Goal: Task Accomplishment & Management: Use online tool/utility

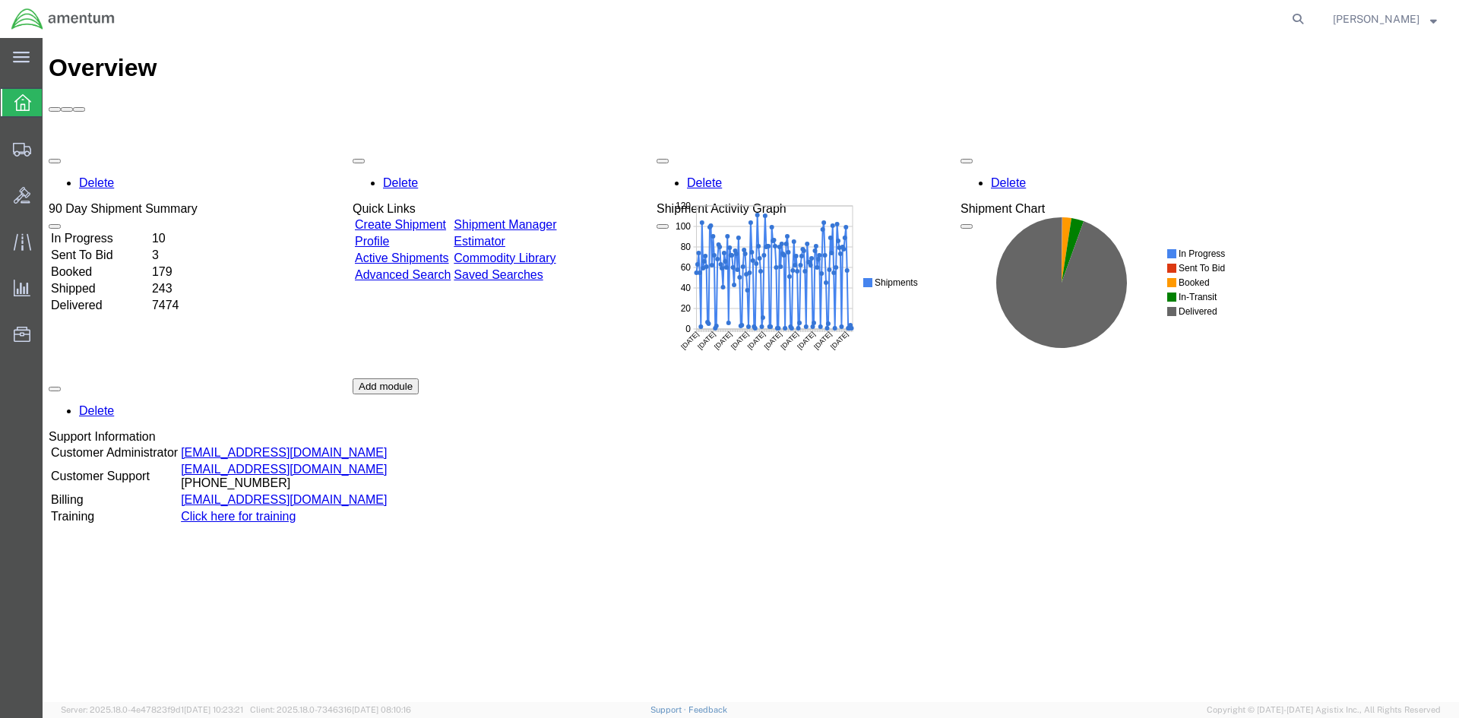
click at [536, 150] on div "Delete 90 Day Shipment Summary In Progress 10 Sent To Bid 3 Booked 179 Shipped …" at bounding box center [751, 378] width 1404 height 456
drag, startPoint x: 545, startPoint y: 141, endPoint x: 545, endPoint y: 149, distance: 8.4
click at [545, 218] on link "Shipment Manager" at bounding box center [505, 224] width 103 height 13
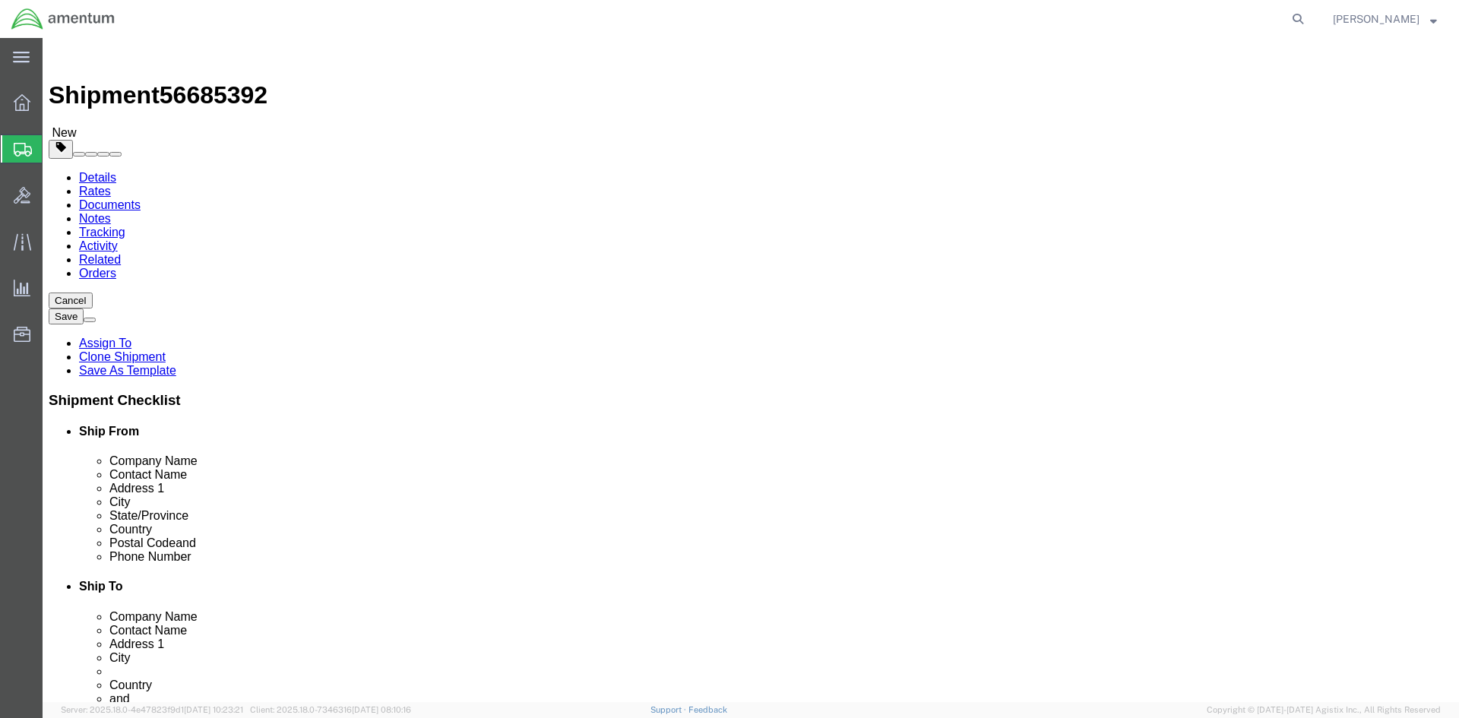
select select "42668"
select select "42677"
click icon
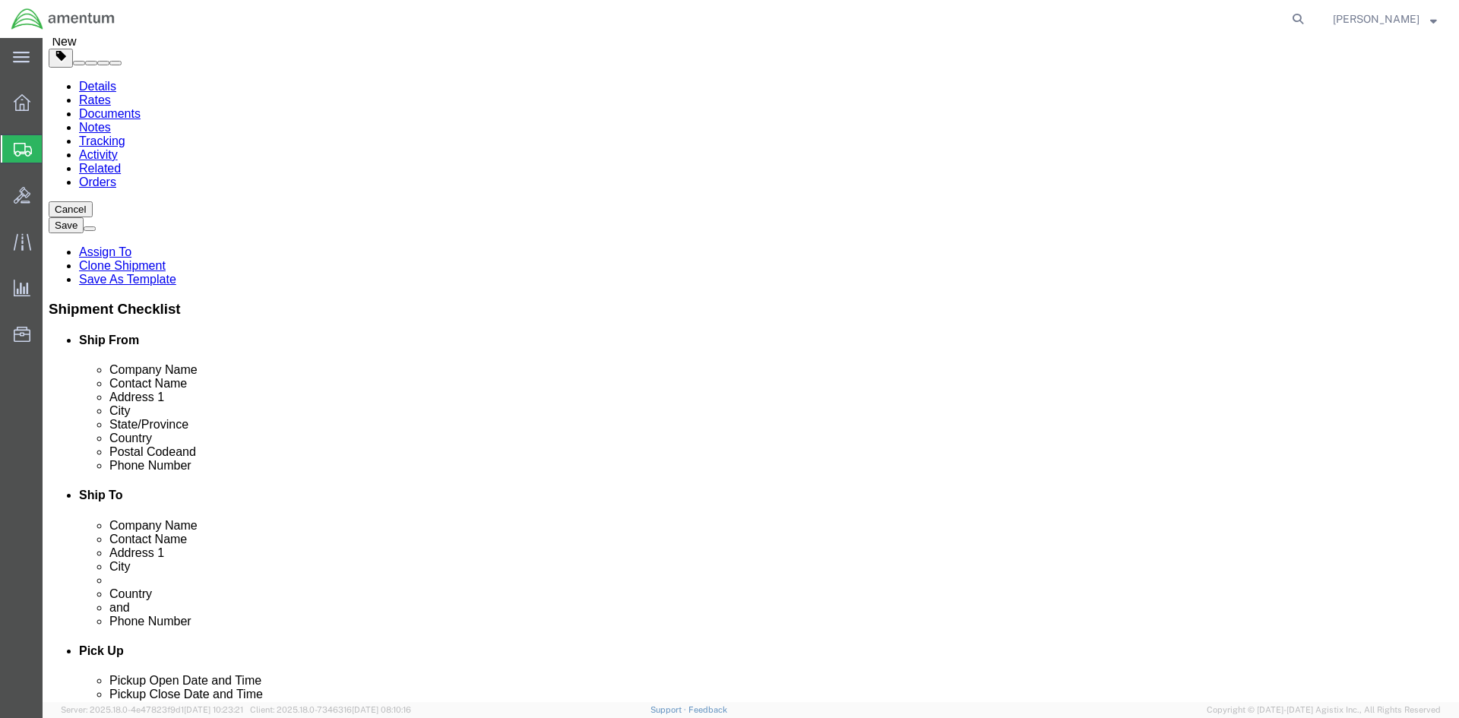
scroll to position [228, 0]
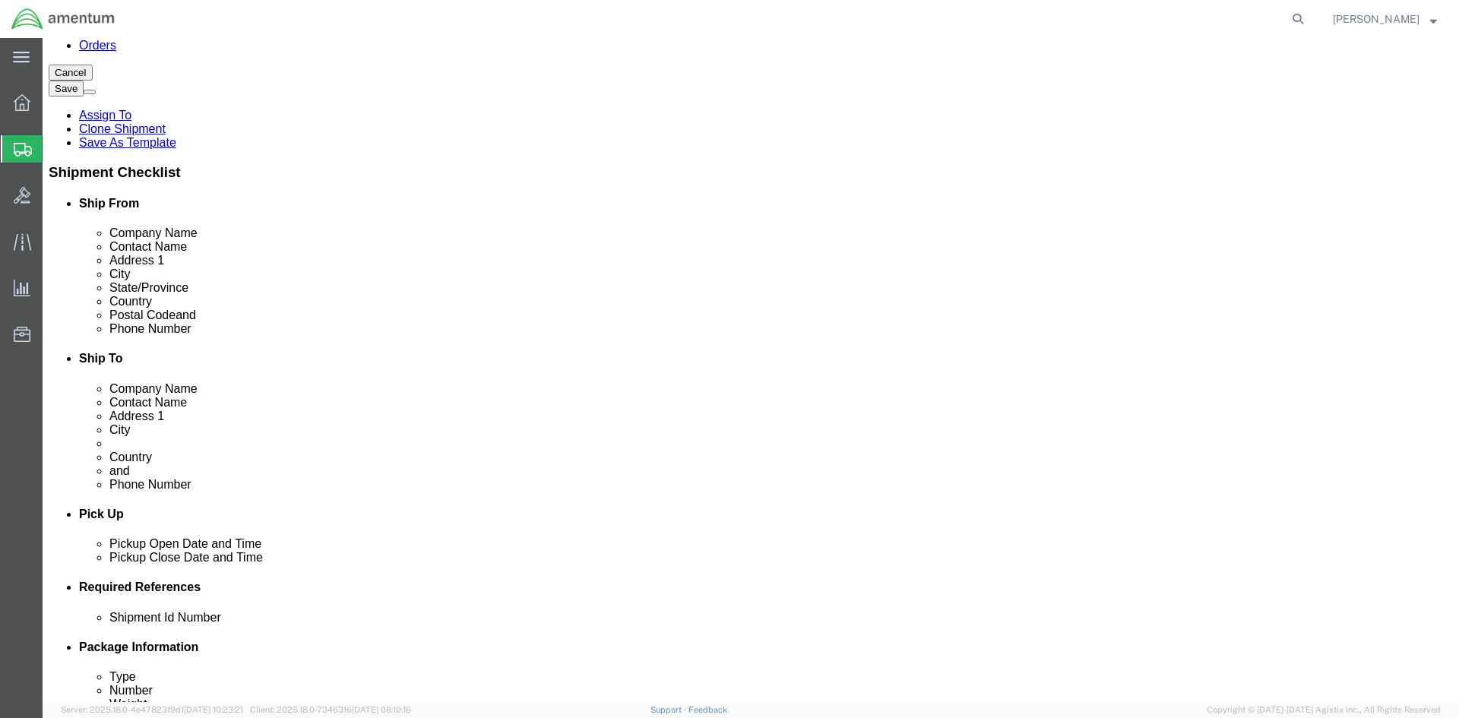
click button "Add"
click select "Select EIN EORI TIN VAT Other"
select select "EORI"
click select "Select EIN EORI TIN VAT Other"
click input "text"
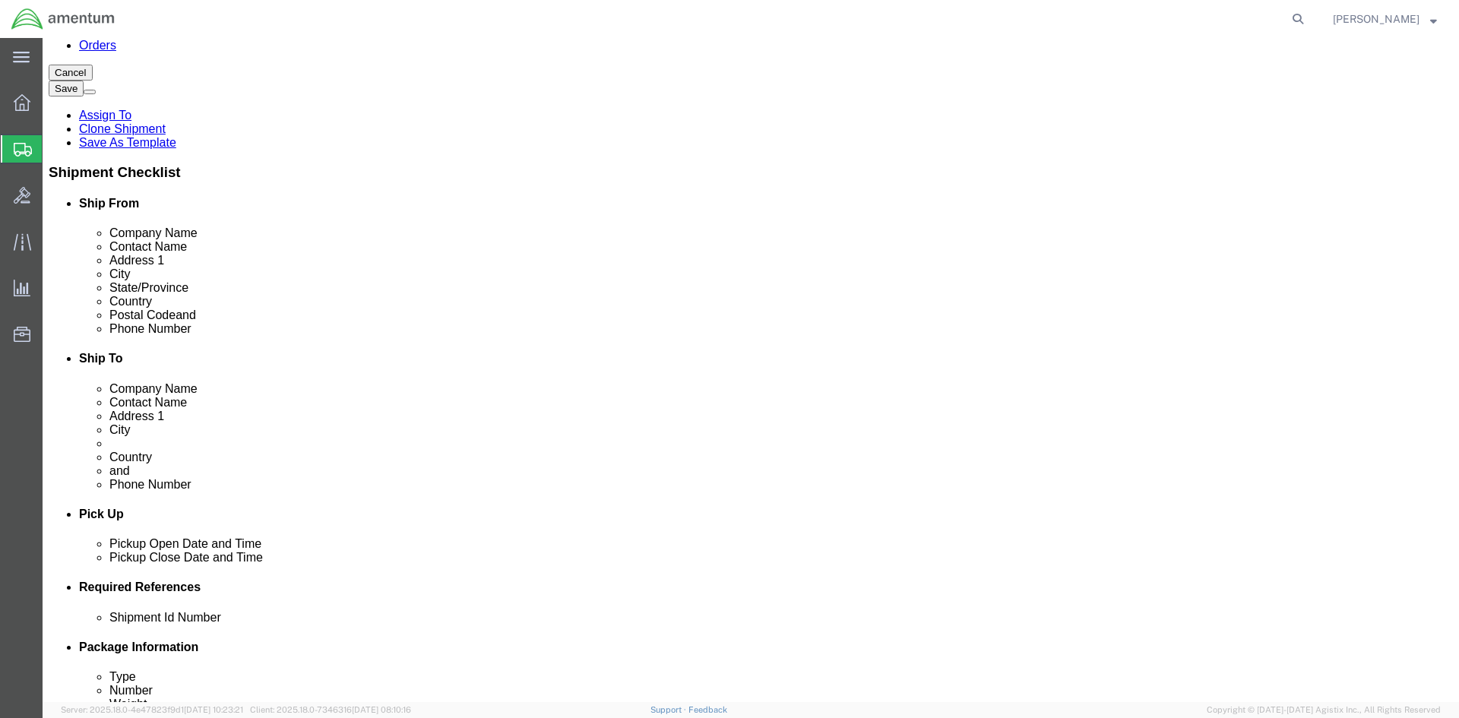
type input "[US_VEHICLE_IDENTIFICATION_NUMBER]"
click button "Rate Shipment"
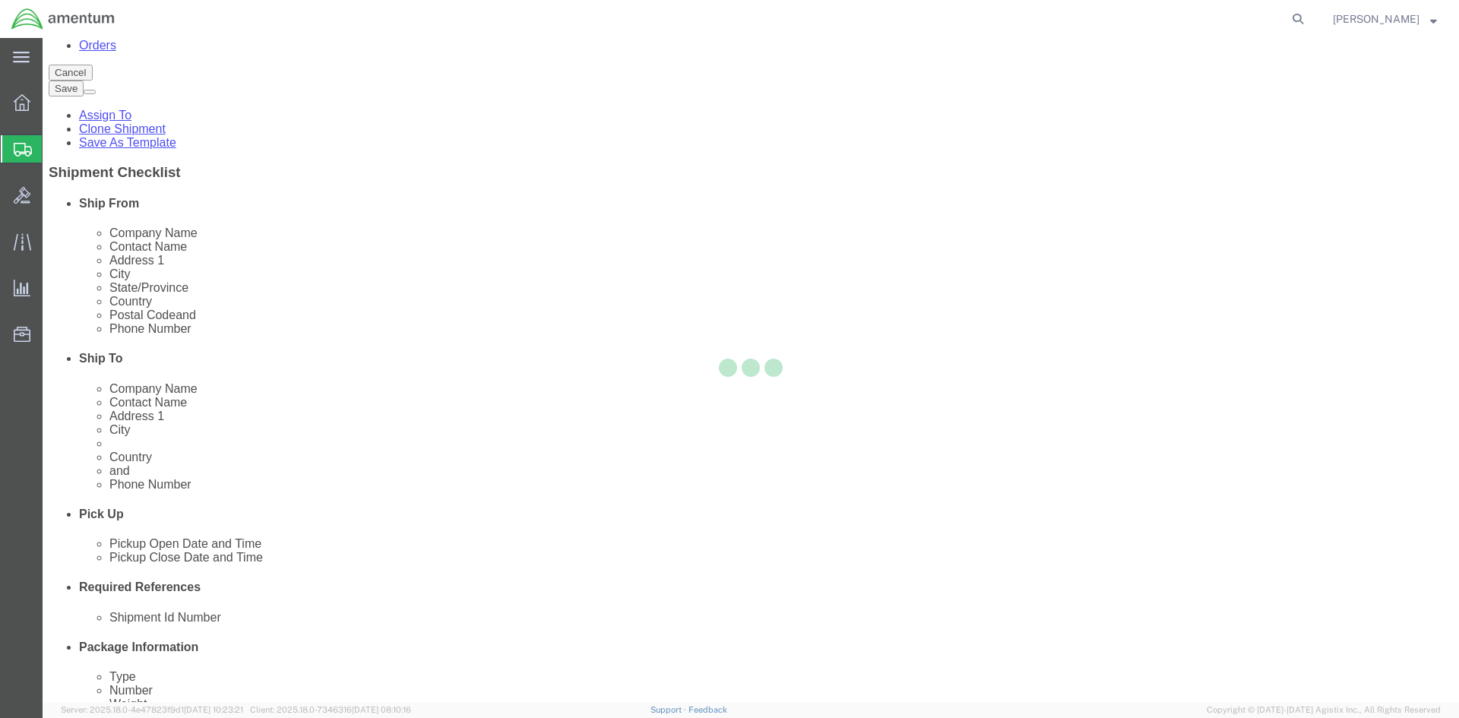
select select
select select "DEPARTMENT"
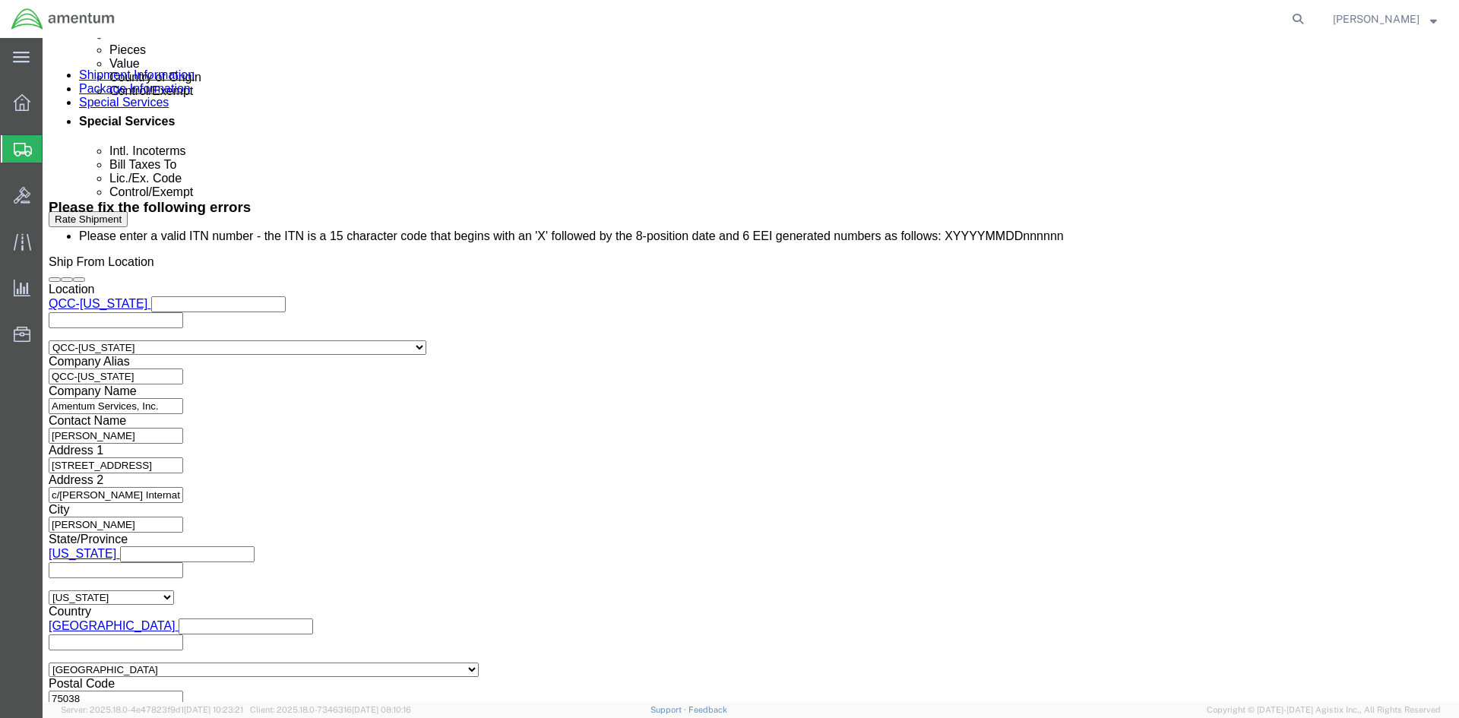
scroll to position [1064, 0]
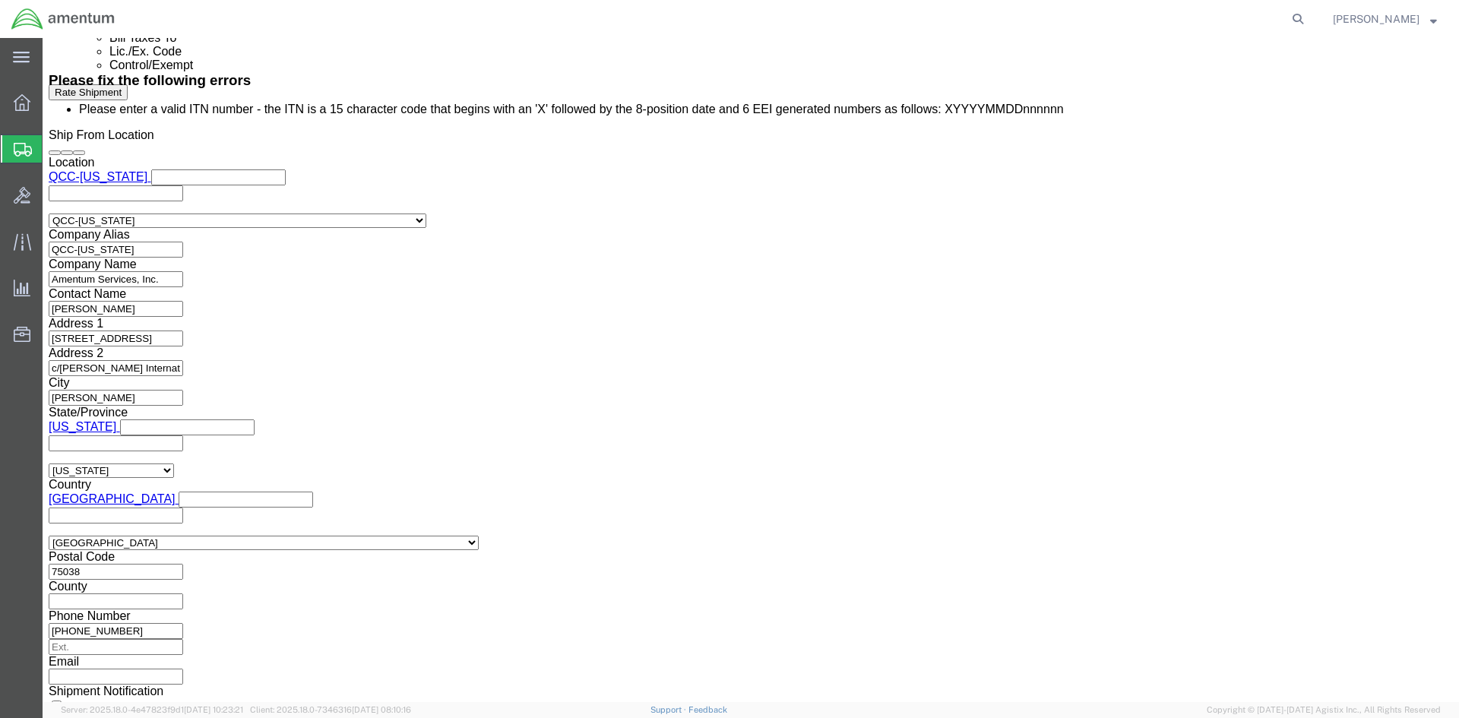
click select "Select AES-Direct EEI Carrier File EEI EEI Exempt"
select select "EXEM"
click select "Select AES-Direct EEI Carrier File EEI EEI Exempt"
drag, startPoint x: 798, startPoint y: 509, endPoint x: 748, endPoint y: 506, distance: 50.2
click input "30.37(A)"
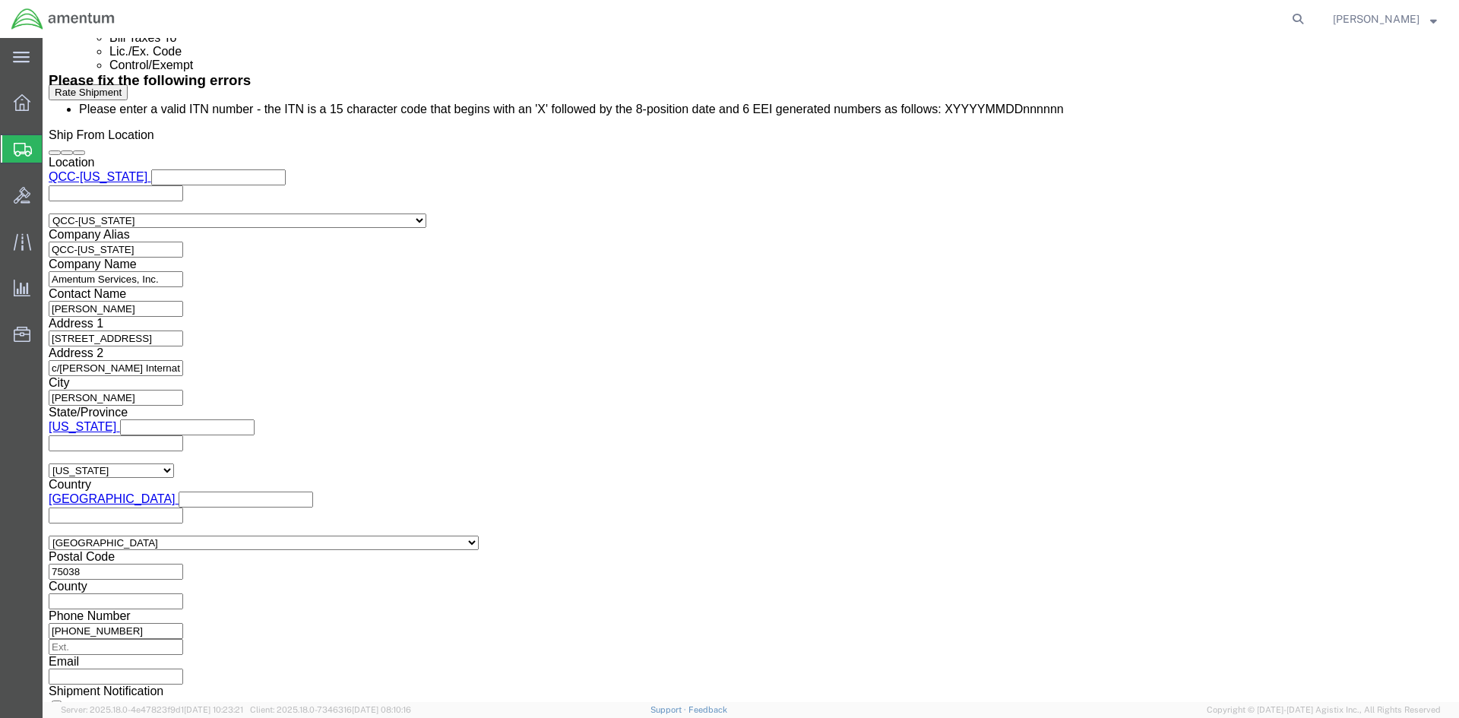
click select "Select ATF BIS DEA EPA FDA FTR ITAR OFAC Other (OPA)"
select select "FTR"
click select "Select ATF BIS DEA EPA FDA FTR ITAR OFAC Other (OPA)"
click select "Select 30.2(d)(2) 30.36 30.37(a) 30.37(f) 30.37(g) 30.37(h) 30.37(i) 30.37(j) 3…"
select select "30.37(a)"
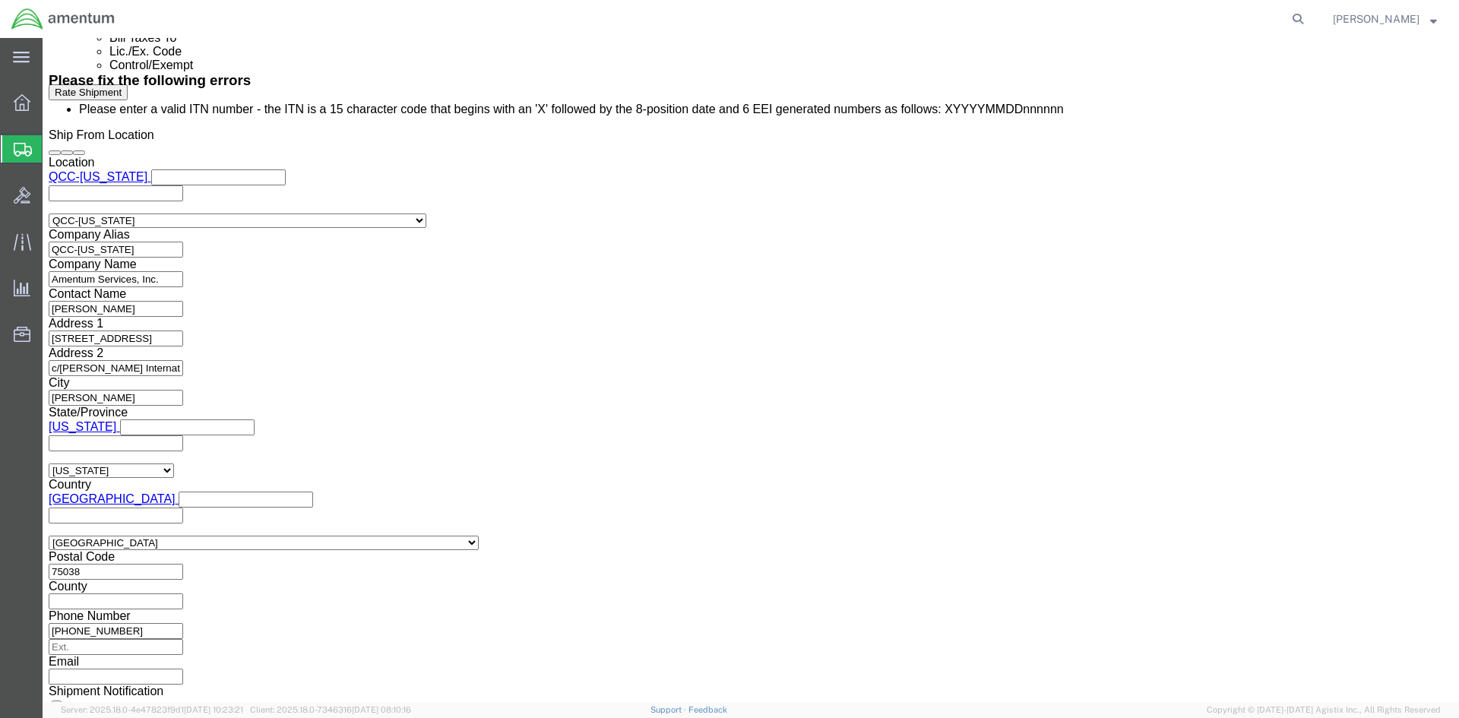
click select "Select 30.2(d)(2) 30.36 30.37(a) 30.37(f) 30.37(g) 30.37(h) 30.37(i) 30.37(j) 3…"
click button "Rate Shipment"
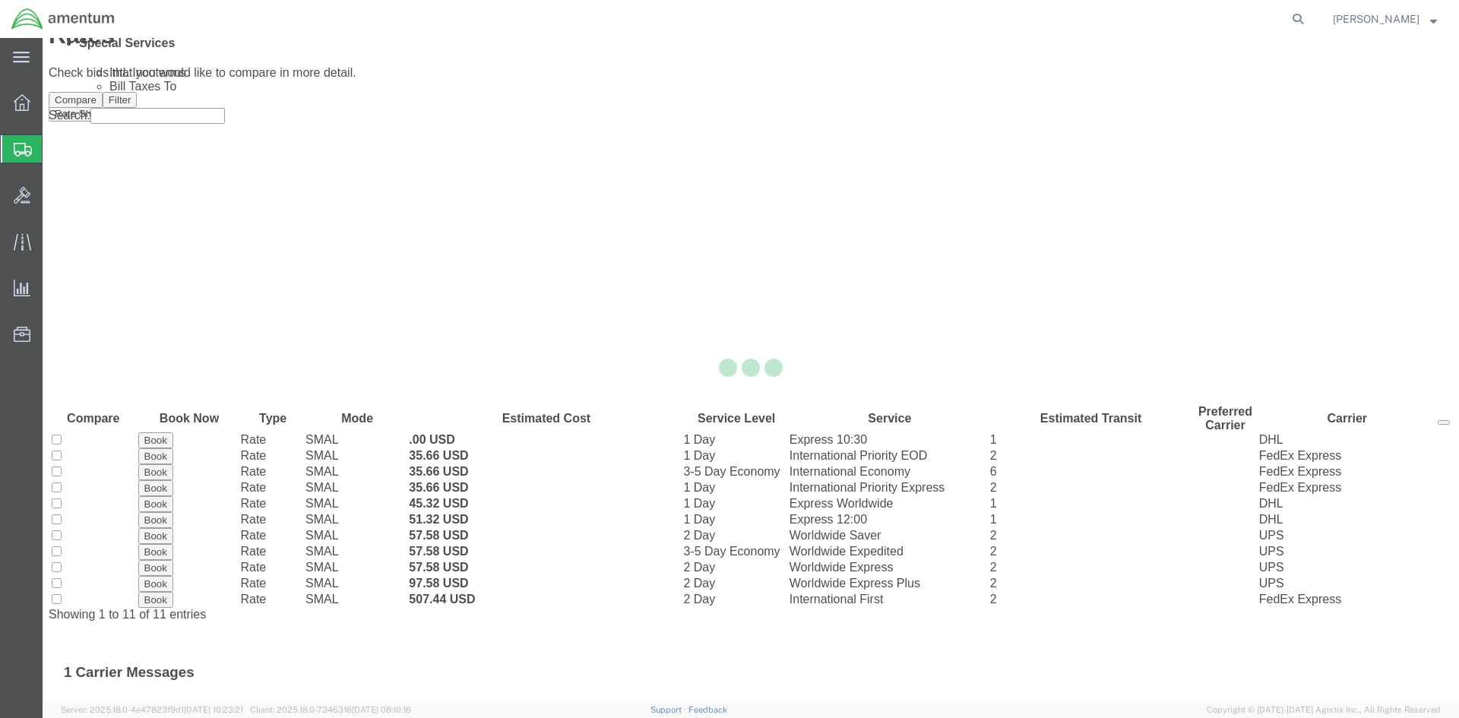
scroll to position [0, 0]
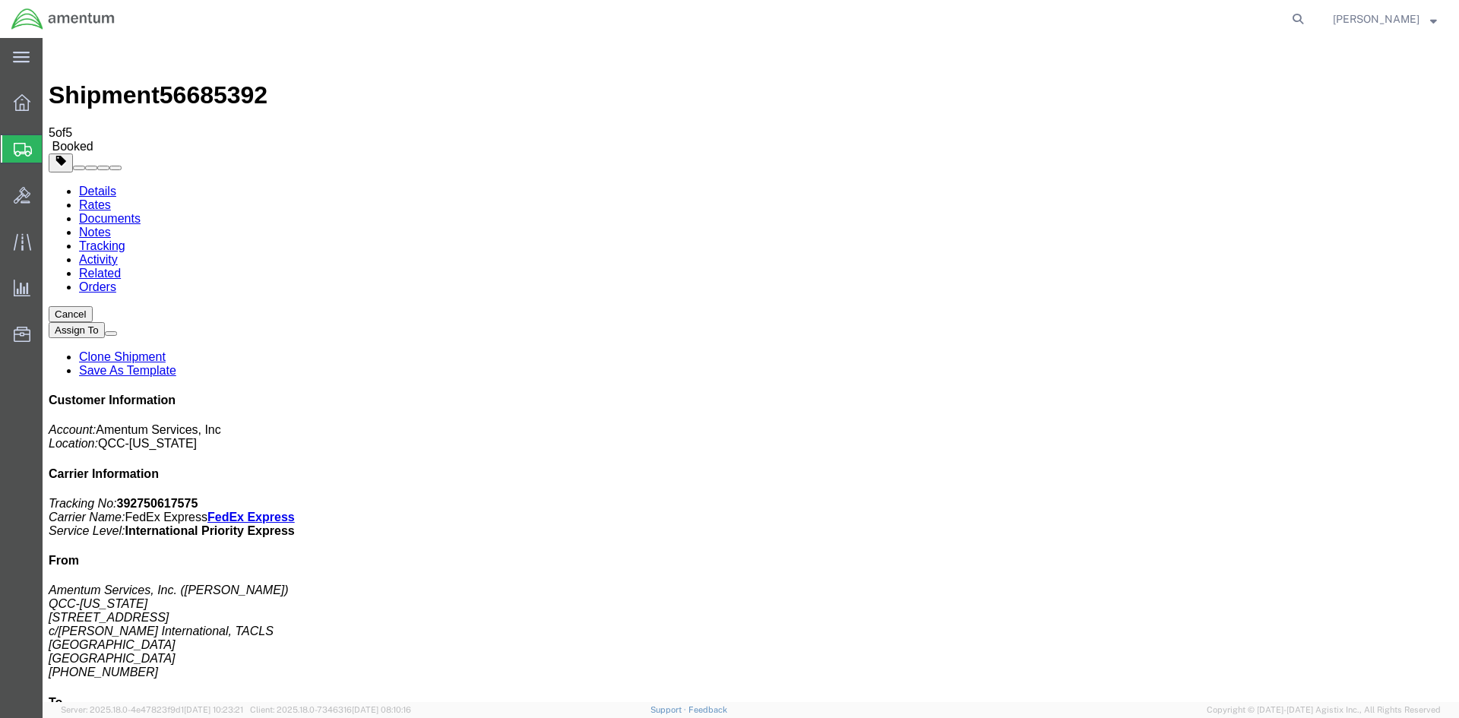
drag, startPoint x: 68, startPoint y: 96, endPoint x: 34, endPoint y: 107, distance: 36.0
click at [52, 96] on span "Overview" at bounding box center [47, 102] width 11 height 30
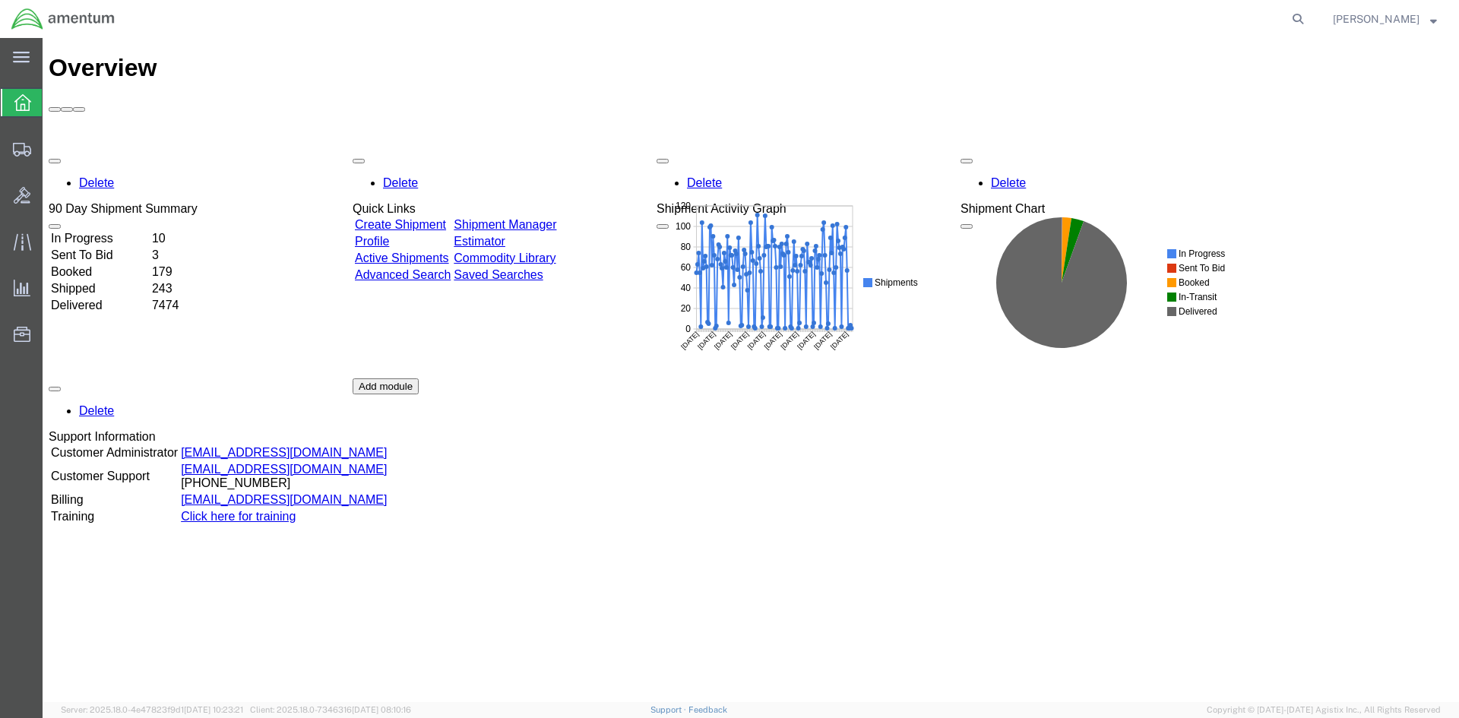
drag, startPoint x: 554, startPoint y: 139, endPoint x: 452, endPoint y: 119, distance: 103.9
click at [554, 218] on link "Shipment Manager" at bounding box center [505, 224] width 103 height 13
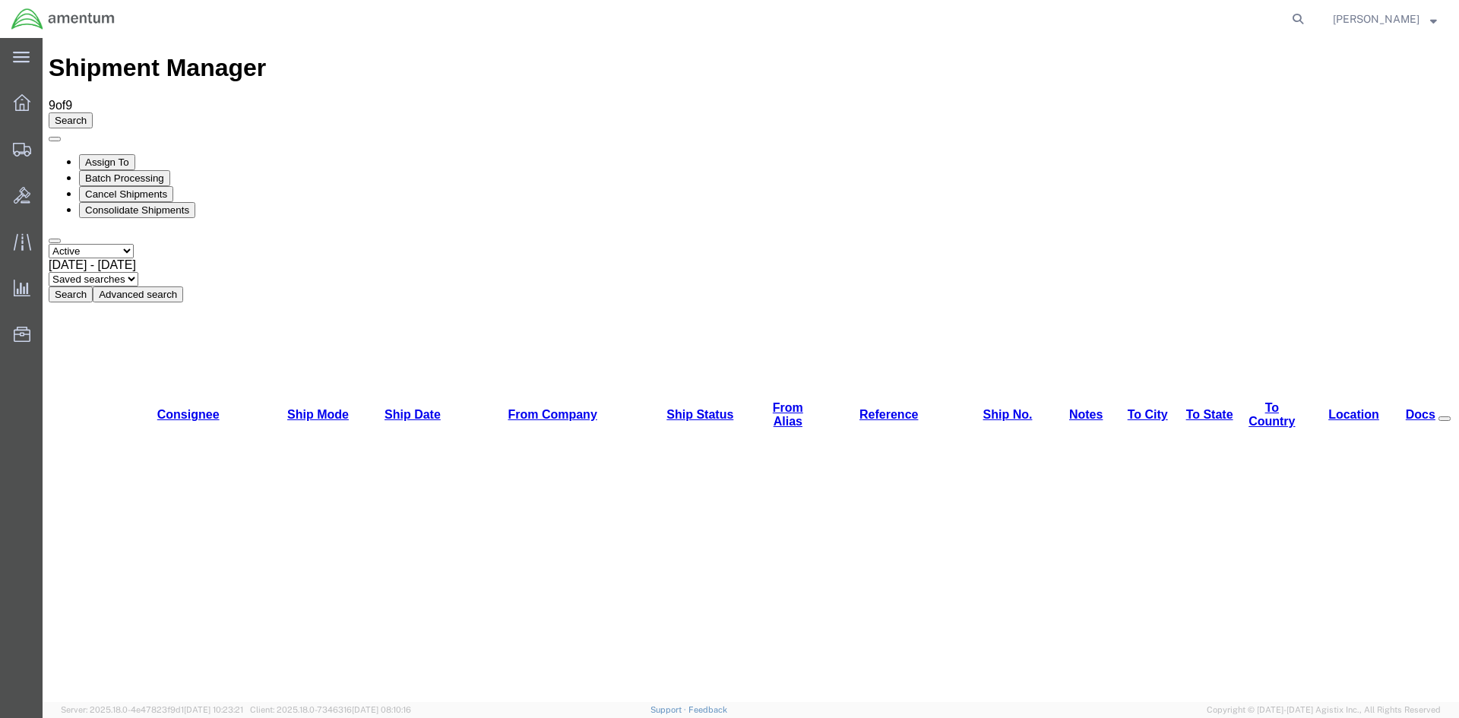
click at [93, 286] on button "Search" at bounding box center [71, 294] width 44 height 16
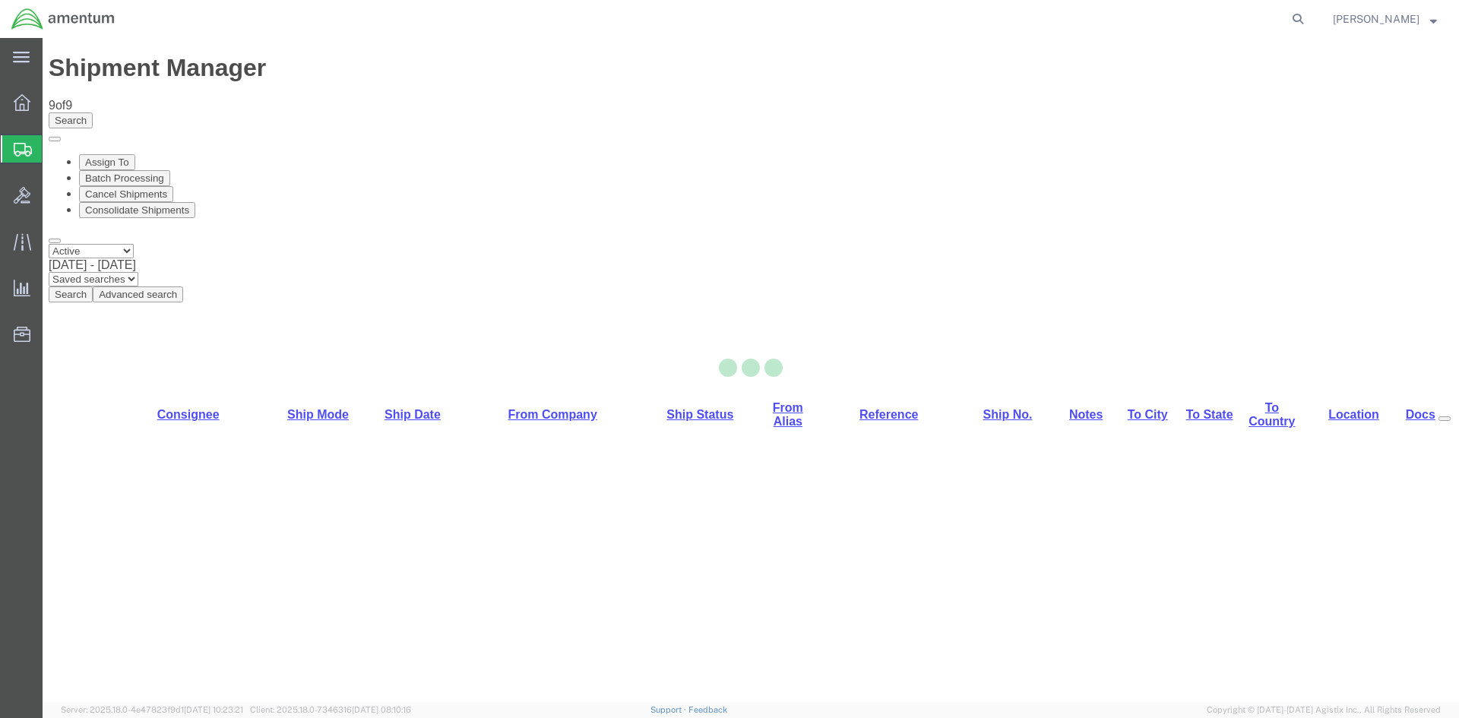
select select "42668"
select select "42739"
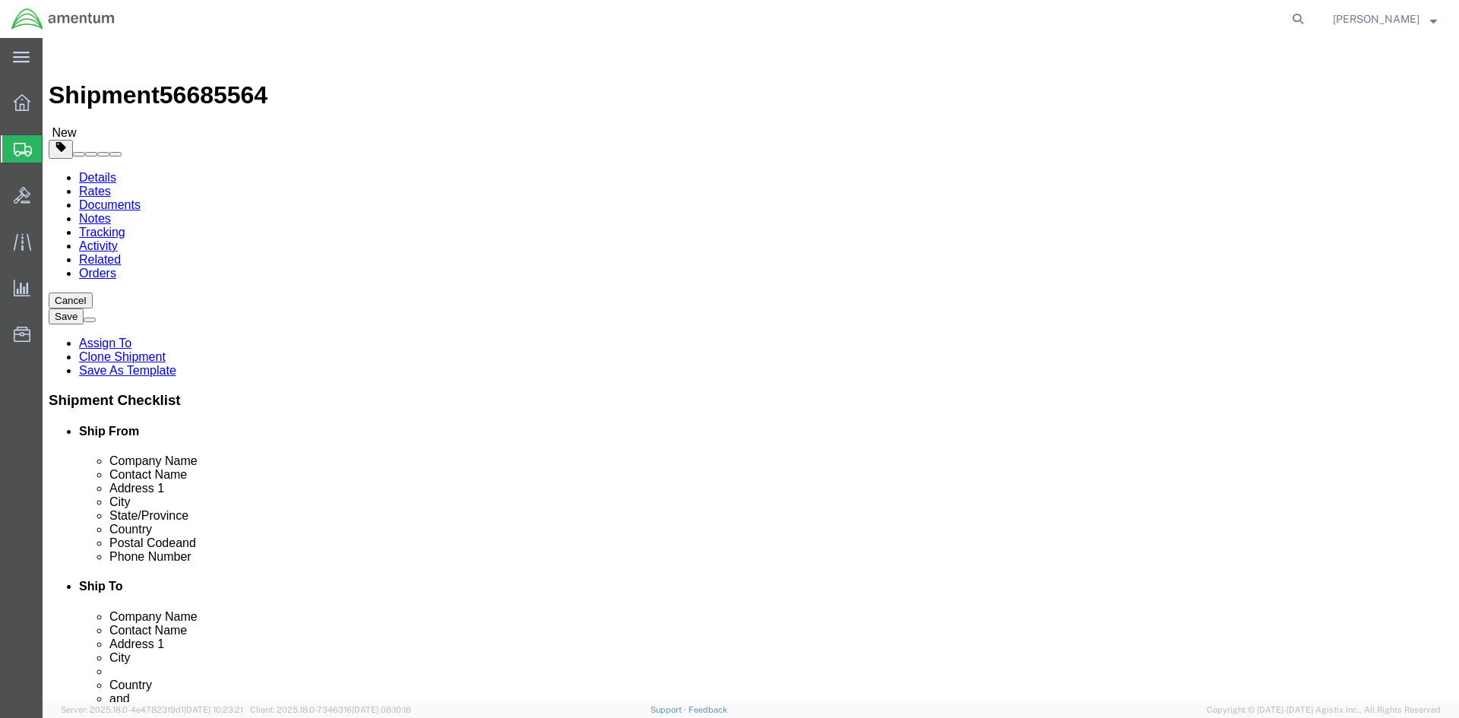
click link "Special Services"
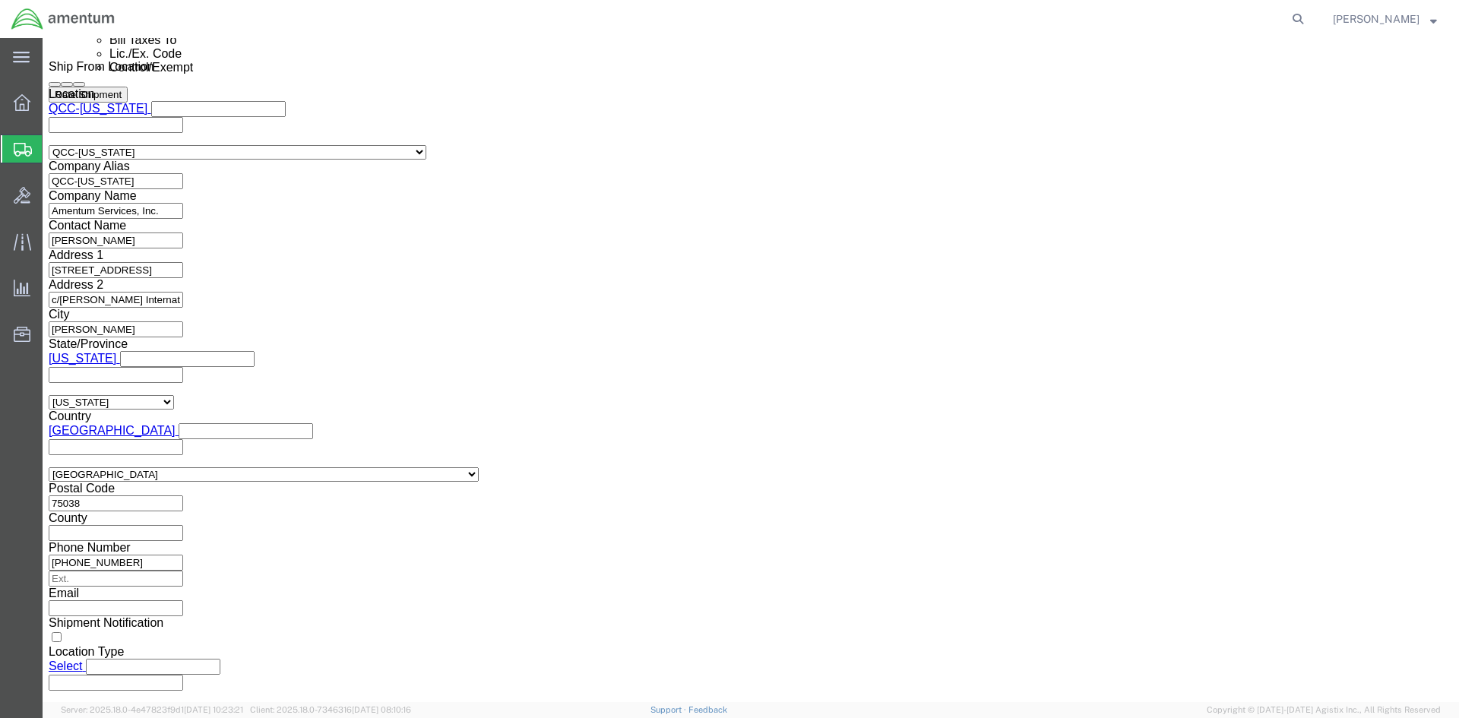
scroll to position [1064, 0]
click select "Select ATF BIS DEA EPA FDA FTR ITAR OFAC Other (OPA)"
select select "FTR"
click select "Select ATF BIS DEA EPA FDA FTR ITAR OFAC Other (OPA)"
click select "Select 30.2(d)(2) 30.36 30.37(a) 30.37(f) 30.37(g) 30.37(h) 30.37(i) 30.37(j) 3…"
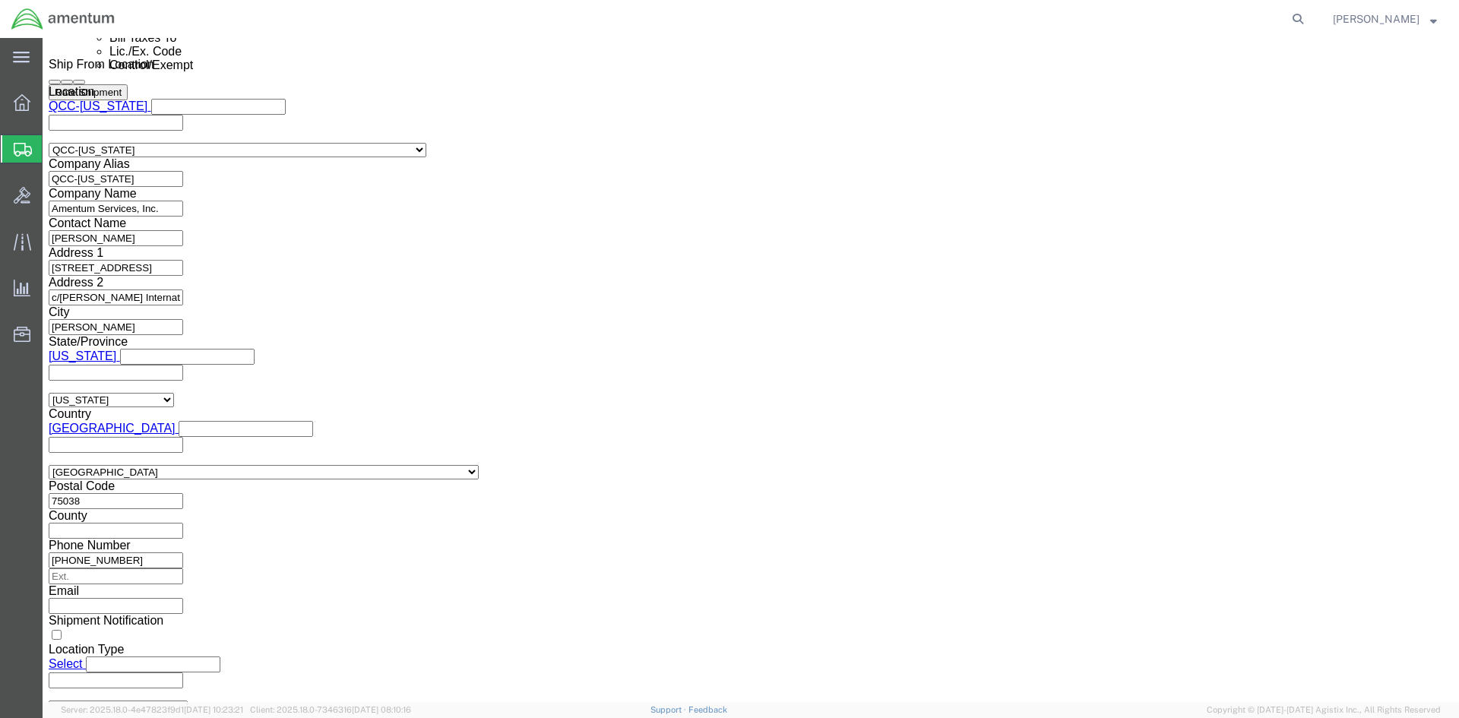
select select "30.37(a)"
click select "Select 30.2(d)(2) 30.36 30.37(a) 30.37(f) 30.37(g) 30.37(h) 30.37(i) 30.37(j) 3…"
click select "Select AES-Direct EEI Carrier File EEI EEI Exempt"
select select "EXEM"
click select "Select AES-Direct EEI Carrier File EEI EEI Exempt"
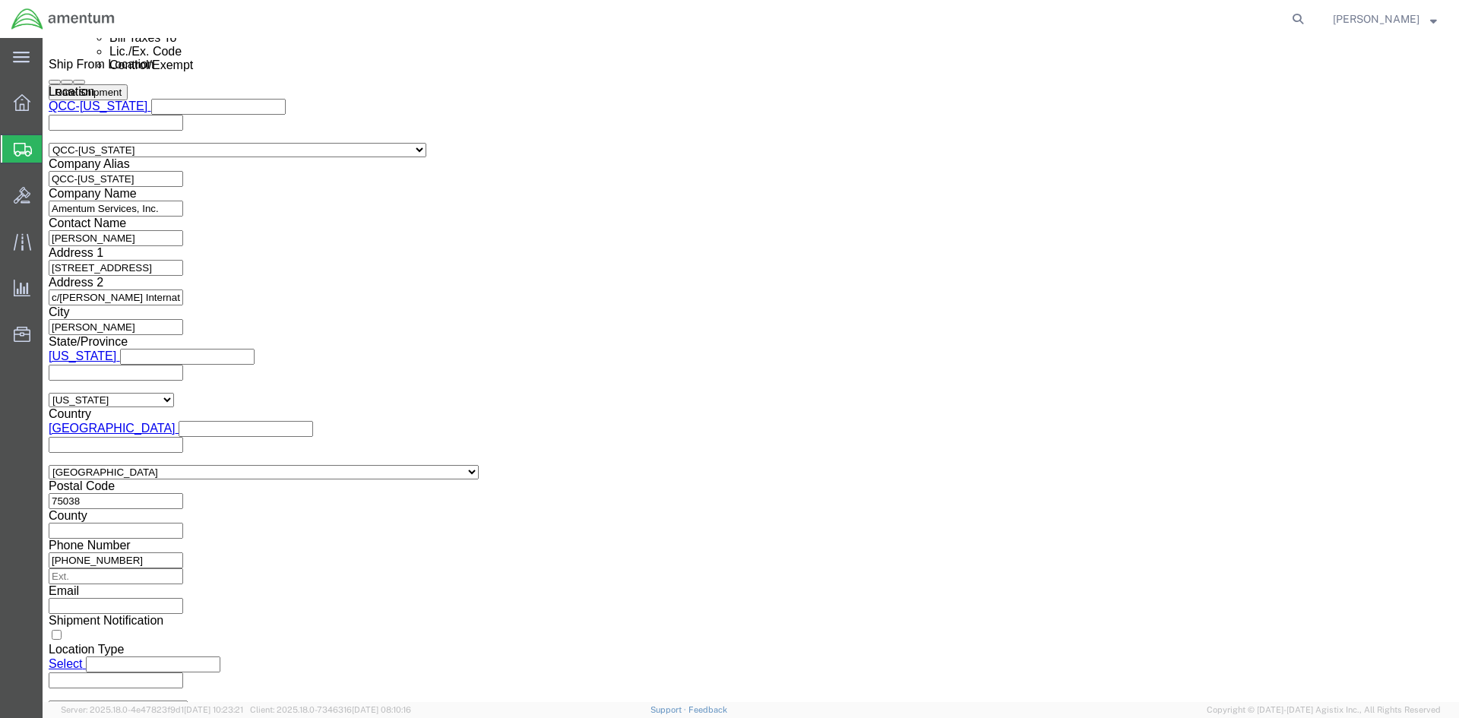
drag, startPoint x: 795, startPoint y: 448, endPoint x: 745, endPoint y: 456, distance: 50.0
click div "EEI Information Select AES-Direct EEI Carrier File EEI EEI Exempt ITN Number 30…"
click button "Rate Shipment"
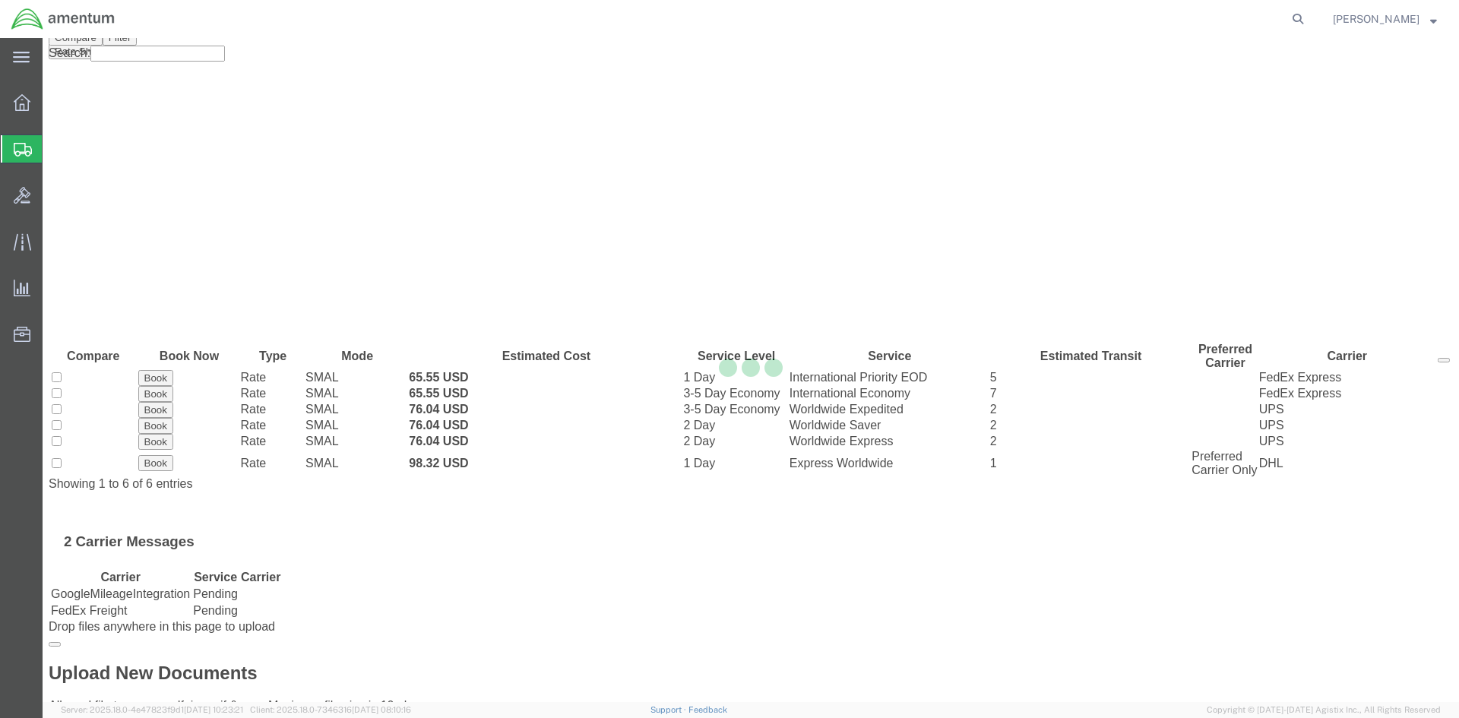
scroll to position [0, 0]
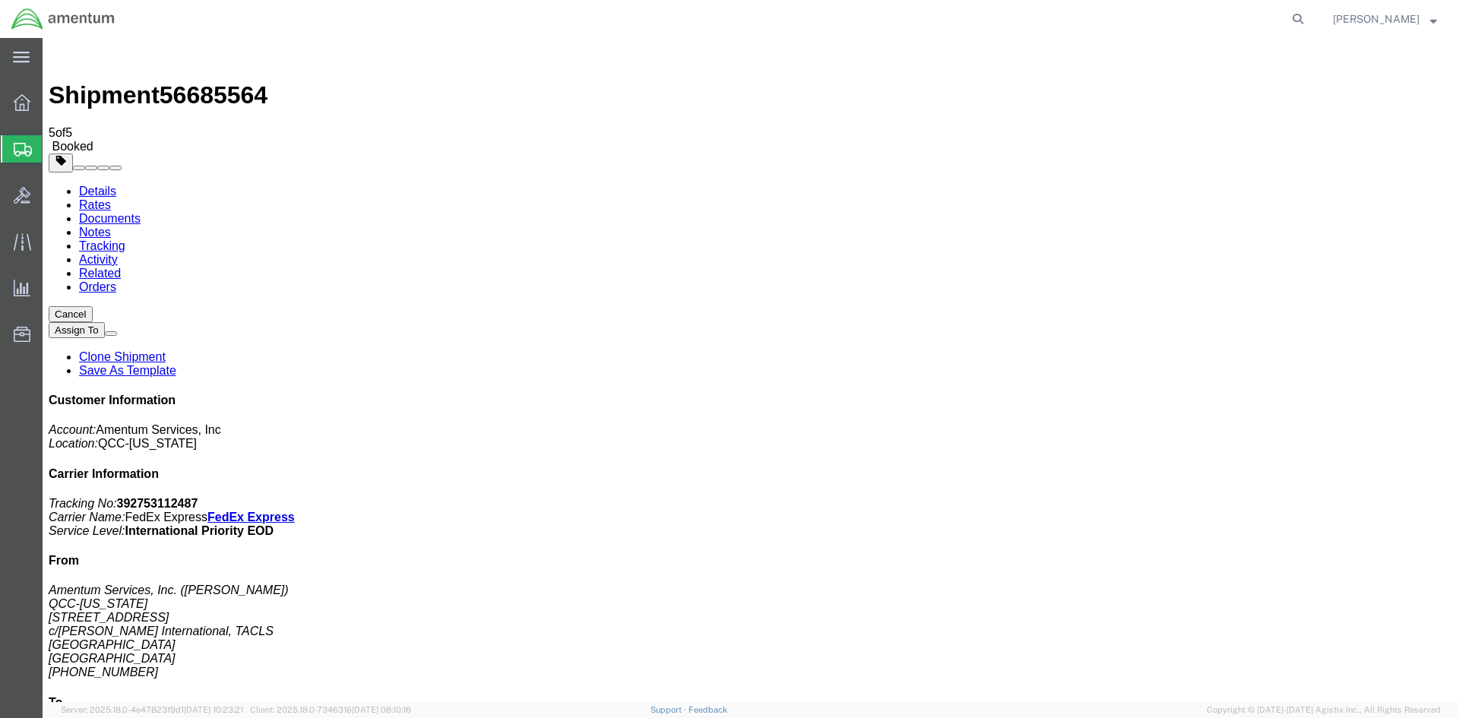
drag, startPoint x: 539, startPoint y: 331, endPoint x: 611, endPoint y: 326, distance: 72.4
copy td "392753112487"
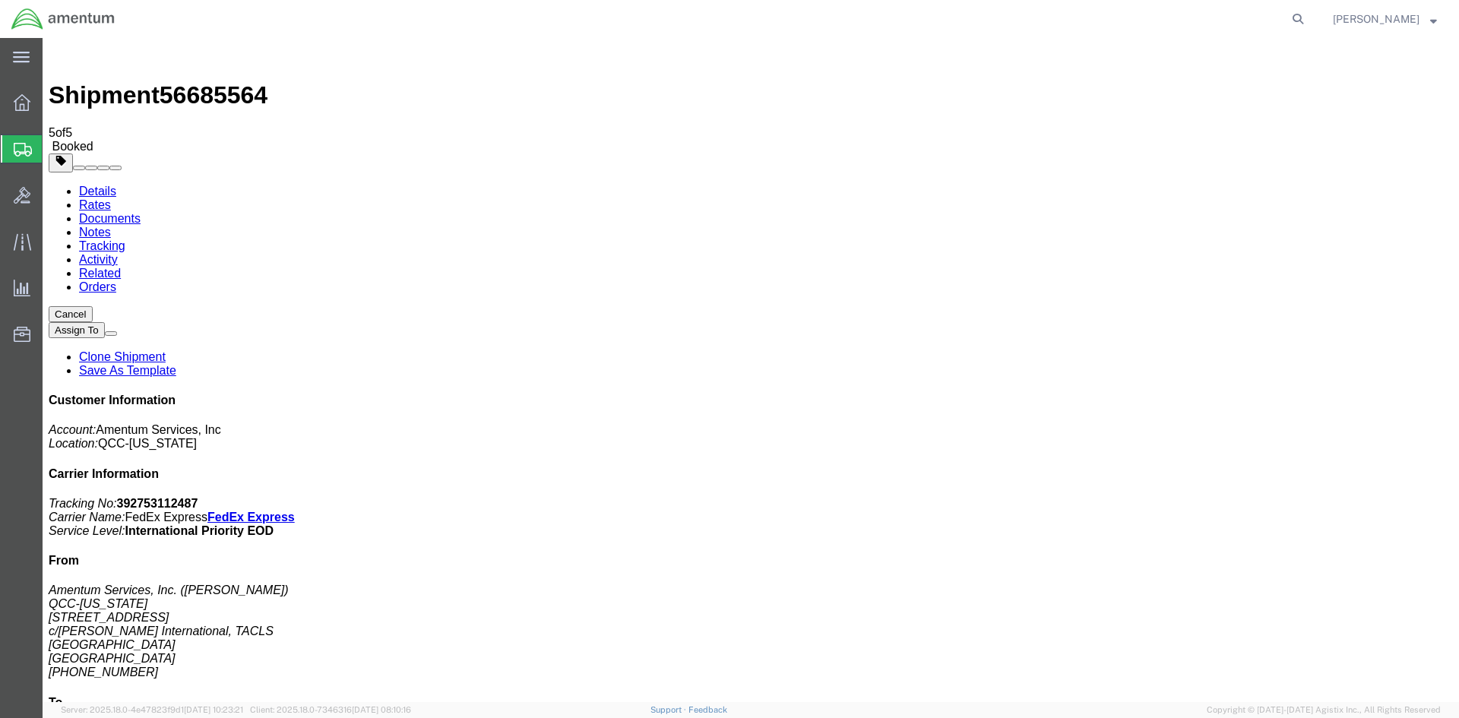
drag, startPoint x: 639, startPoint y: 236, endPoint x: 82, endPoint y: 302, distance: 560.9
click at [52, 102] on span "Overview" at bounding box center [47, 102] width 11 height 30
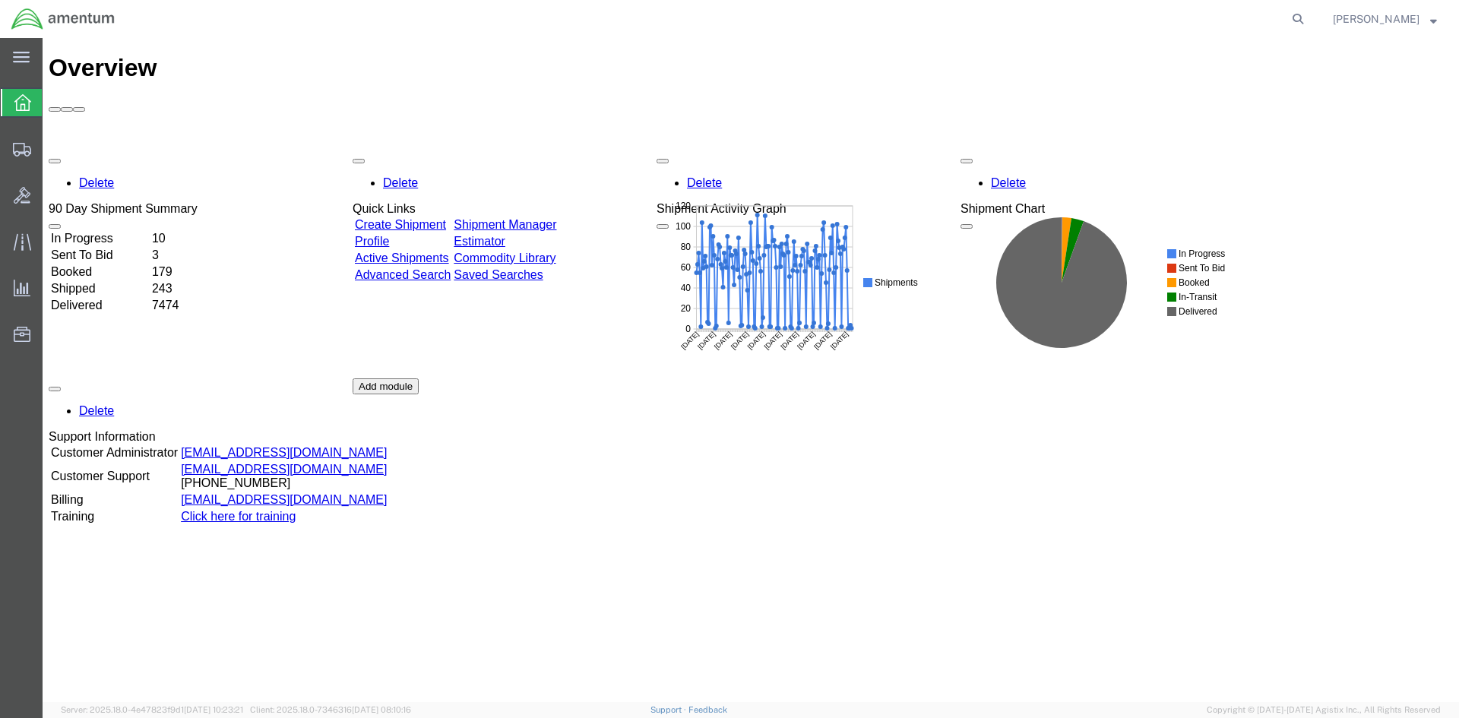
click at [551, 218] on link "Shipment Manager" at bounding box center [505, 224] width 103 height 13
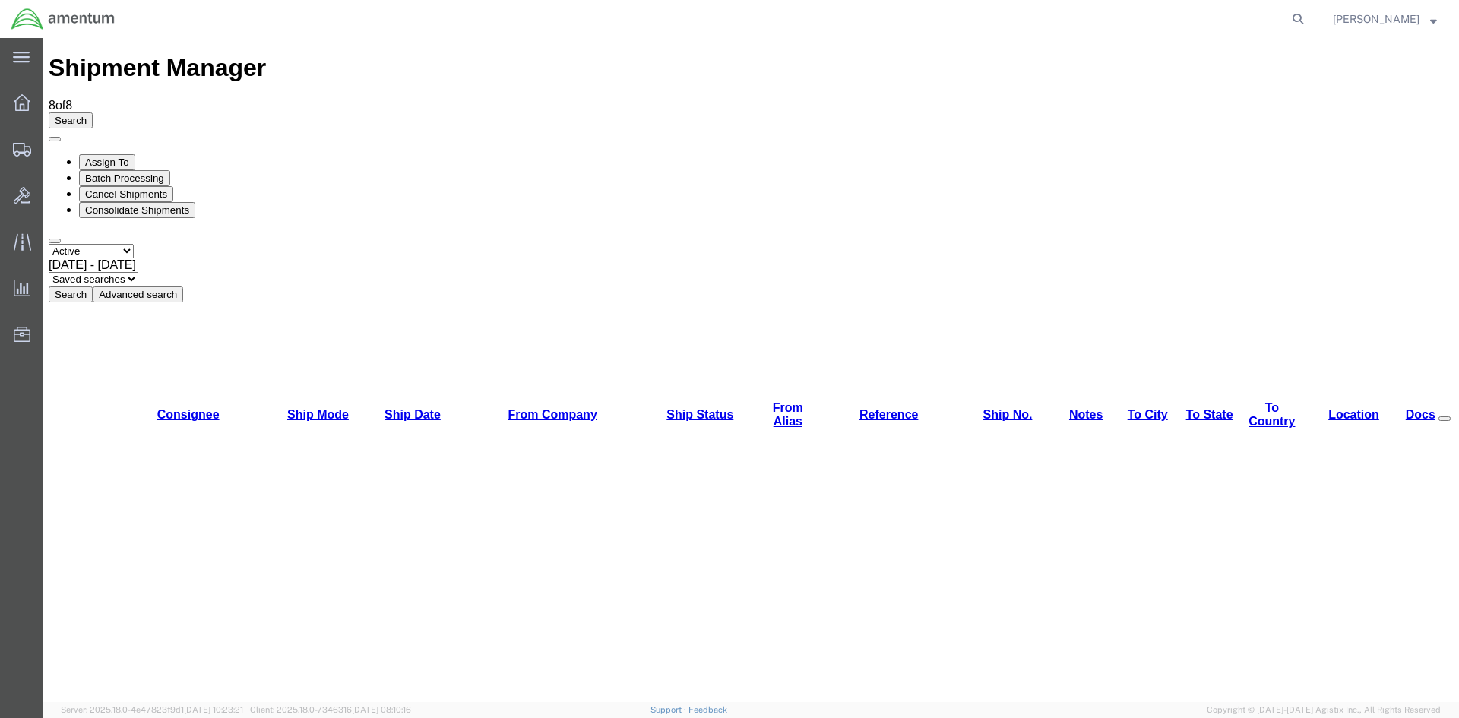
click at [93, 286] on button "Search" at bounding box center [71, 294] width 44 height 16
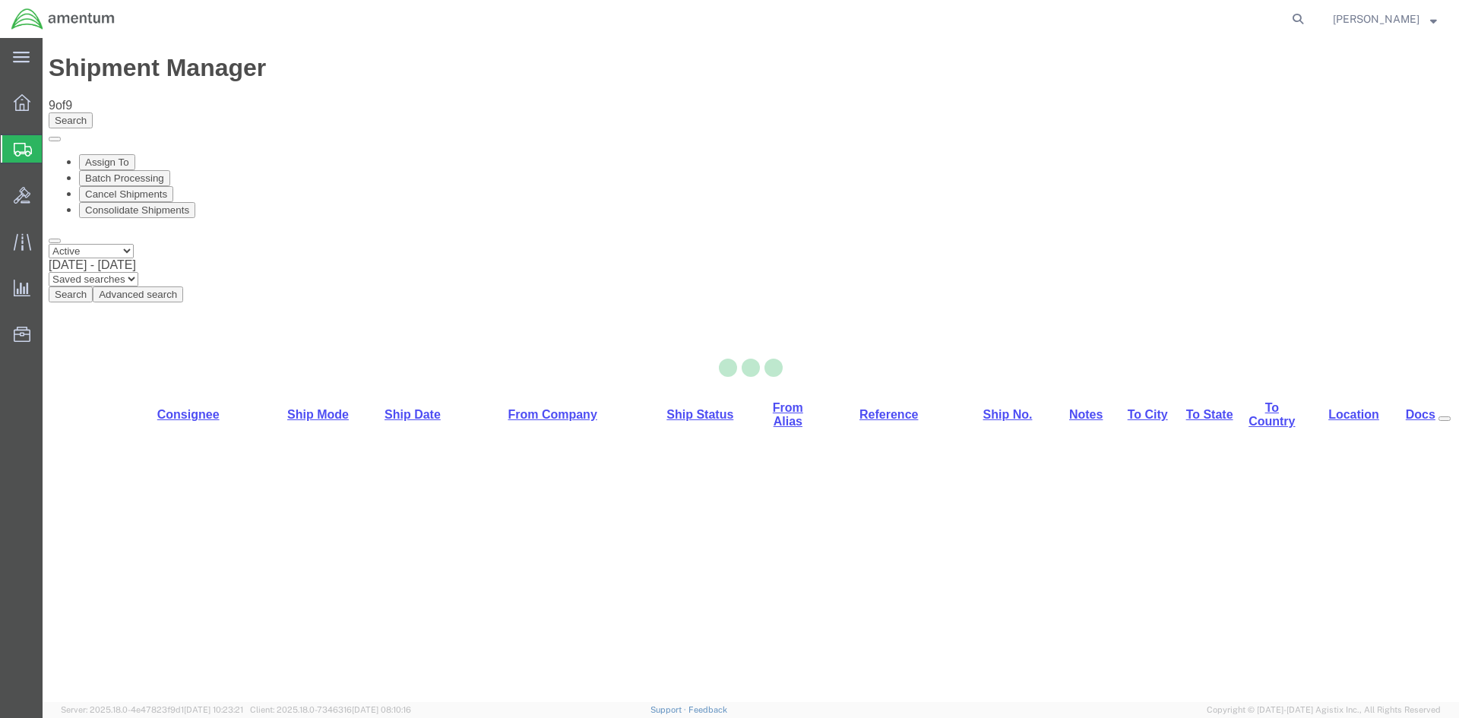
select select "42668"
select select "42735"
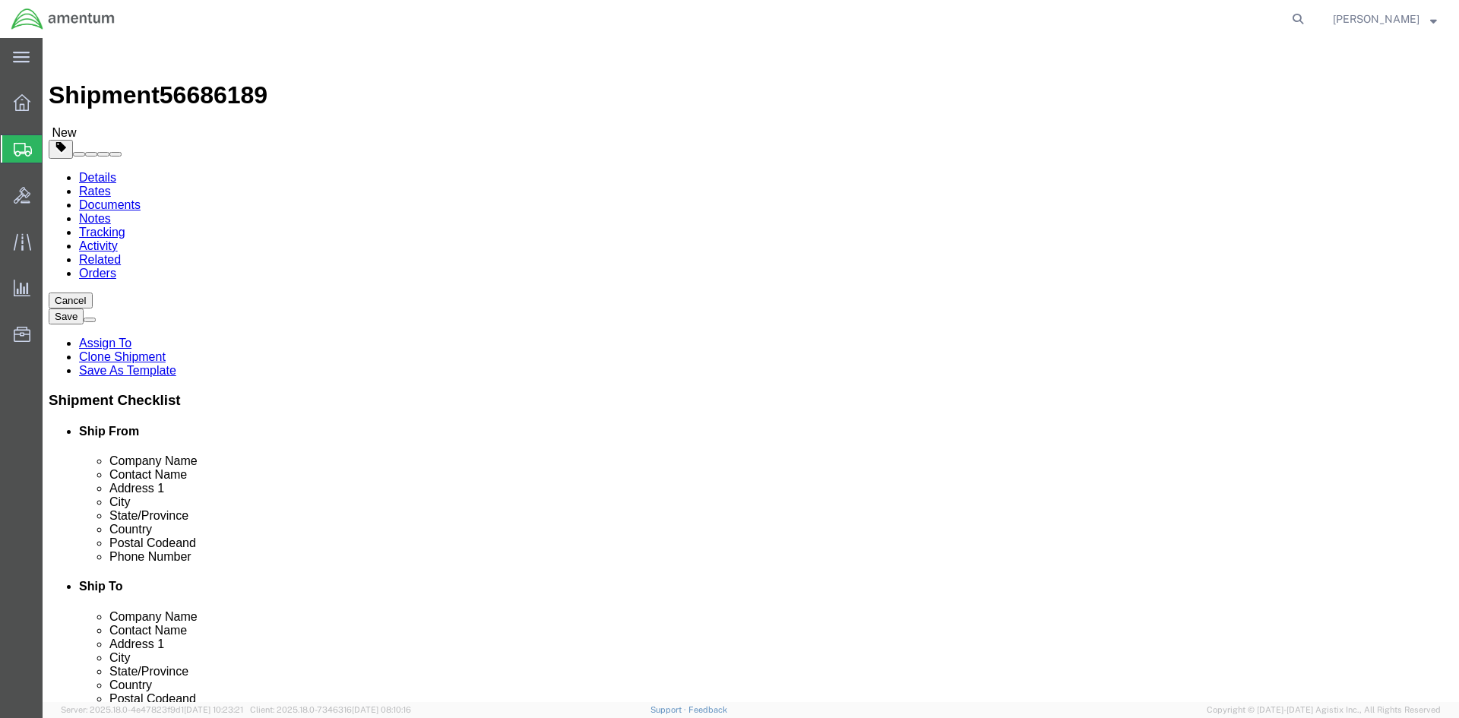
click button "Rate Shipment"
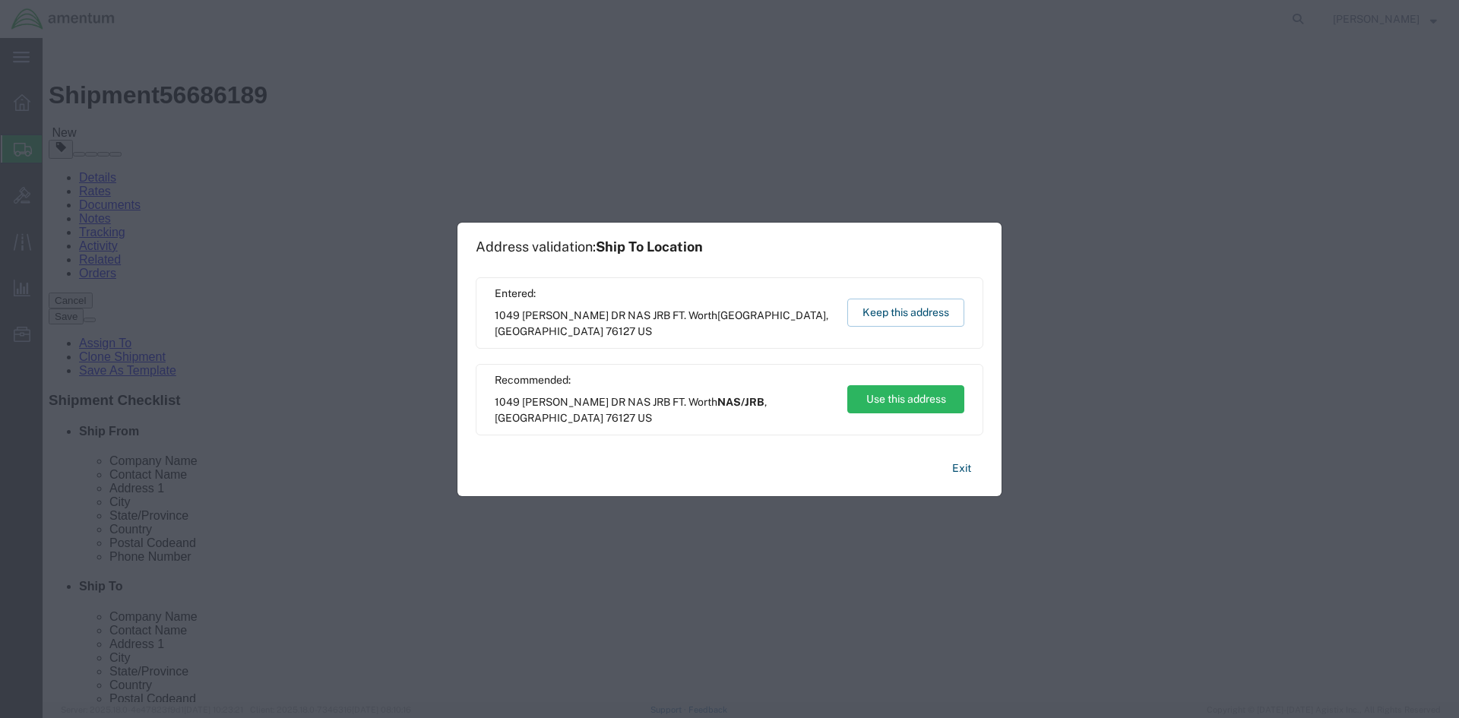
click at [900, 297] on div "Entered: 1049 [PERSON_NAME] DR NAS JRB FT. [GEOGRAPHIC_DATA] US Keep this addre…" at bounding box center [730, 312] width 508 height 71
drag, startPoint x: 864, startPoint y: 269, endPoint x: 906, endPoint y: 307, distance: 57.0
click at [906, 307] on button "Keep this address" at bounding box center [905, 313] width 117 height 28
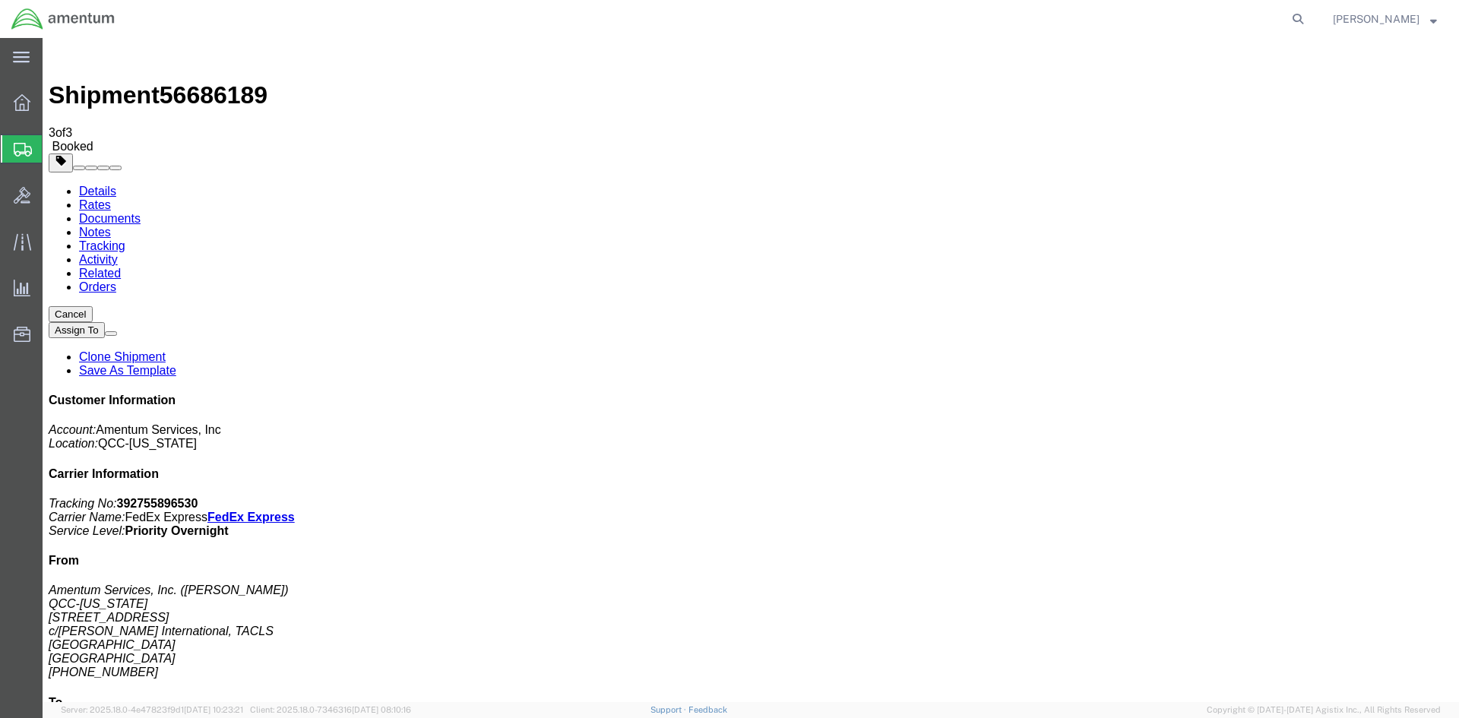
drag, startPoint x: 539, startPoint y: 270, endPoint x: 611, endPoint y: 267, distance: 71.5
copy td "392755896530"
drag, startPoint x: 636, startPoint y: 272, endPoint x: 74, endPoint y: 373, distance: 571.2
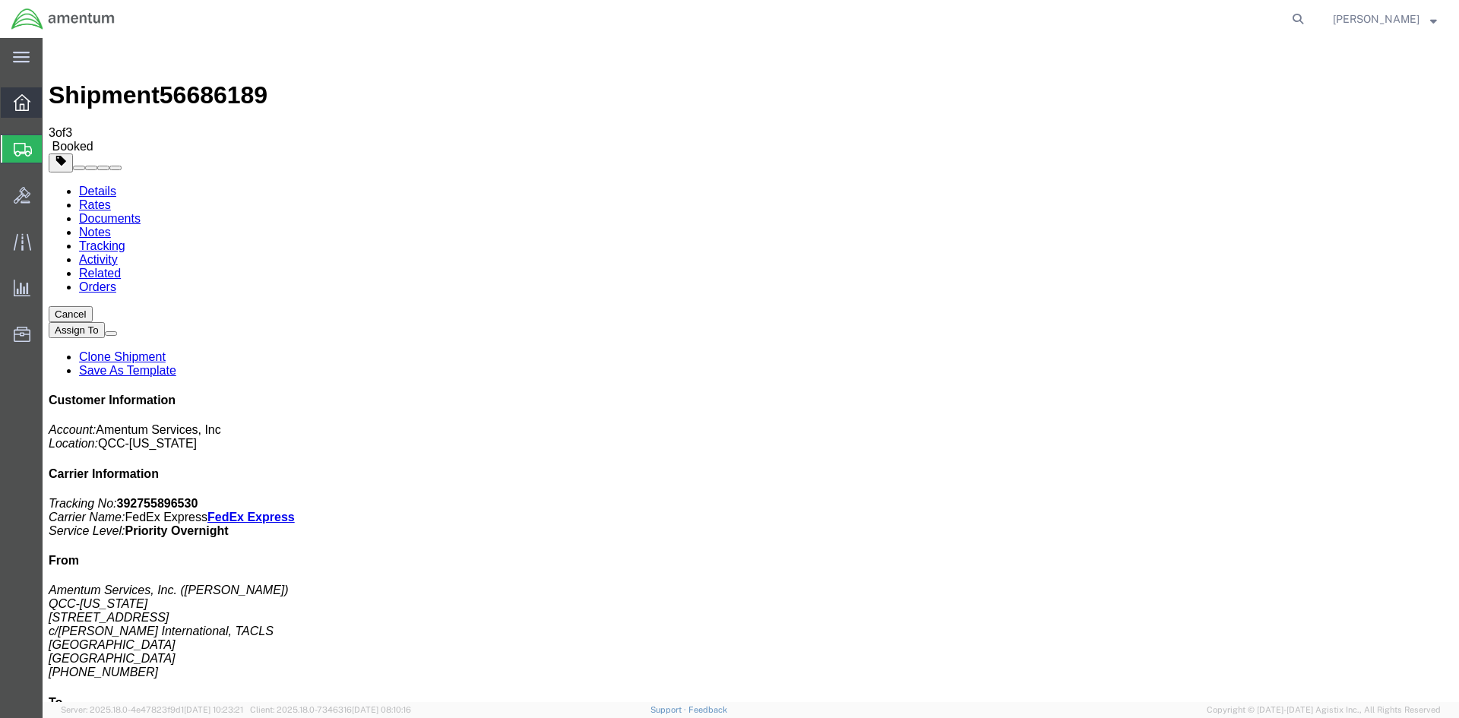
click at [52, 101] on span "Overview" at bounding box center [47, 102] width 11 height 30
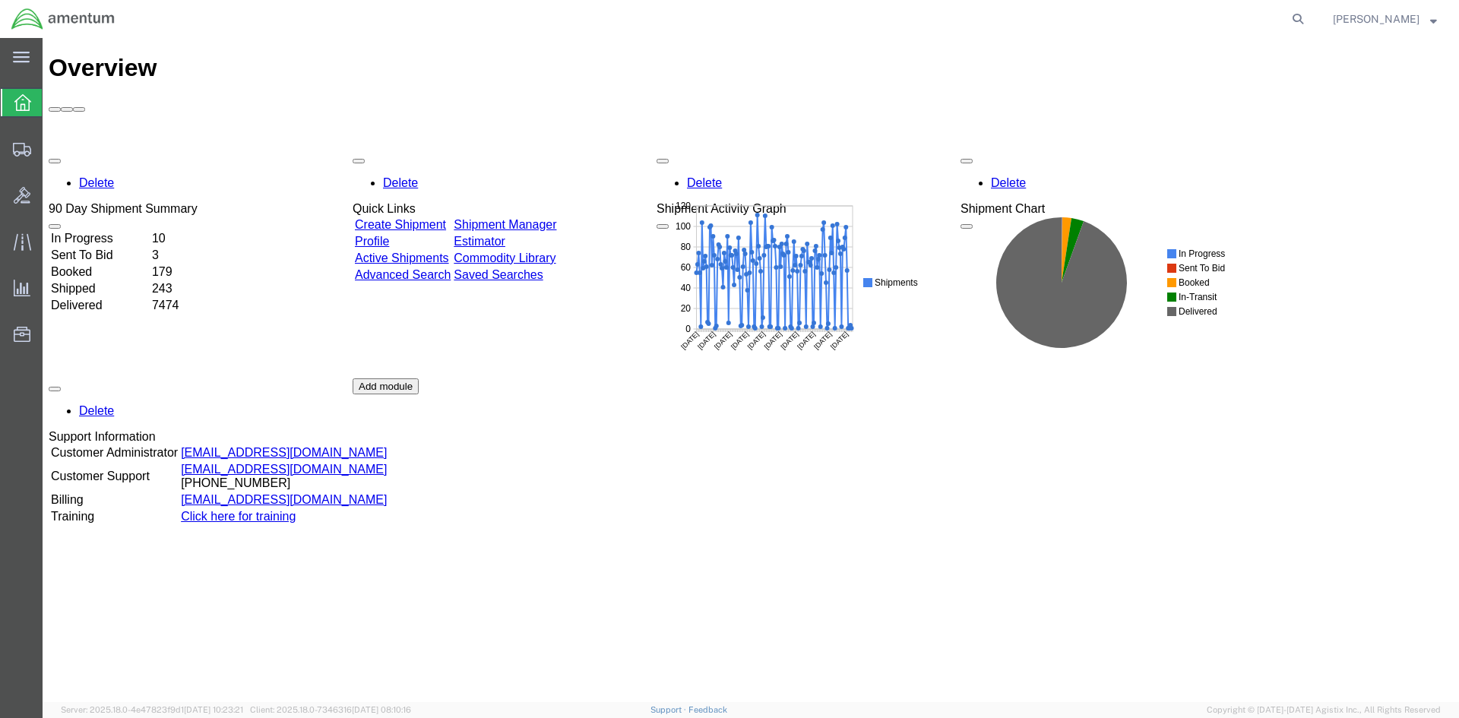
click at [547, 218] on link "Shipment Manager" at bounding box center [505, 224] width 103 height 13
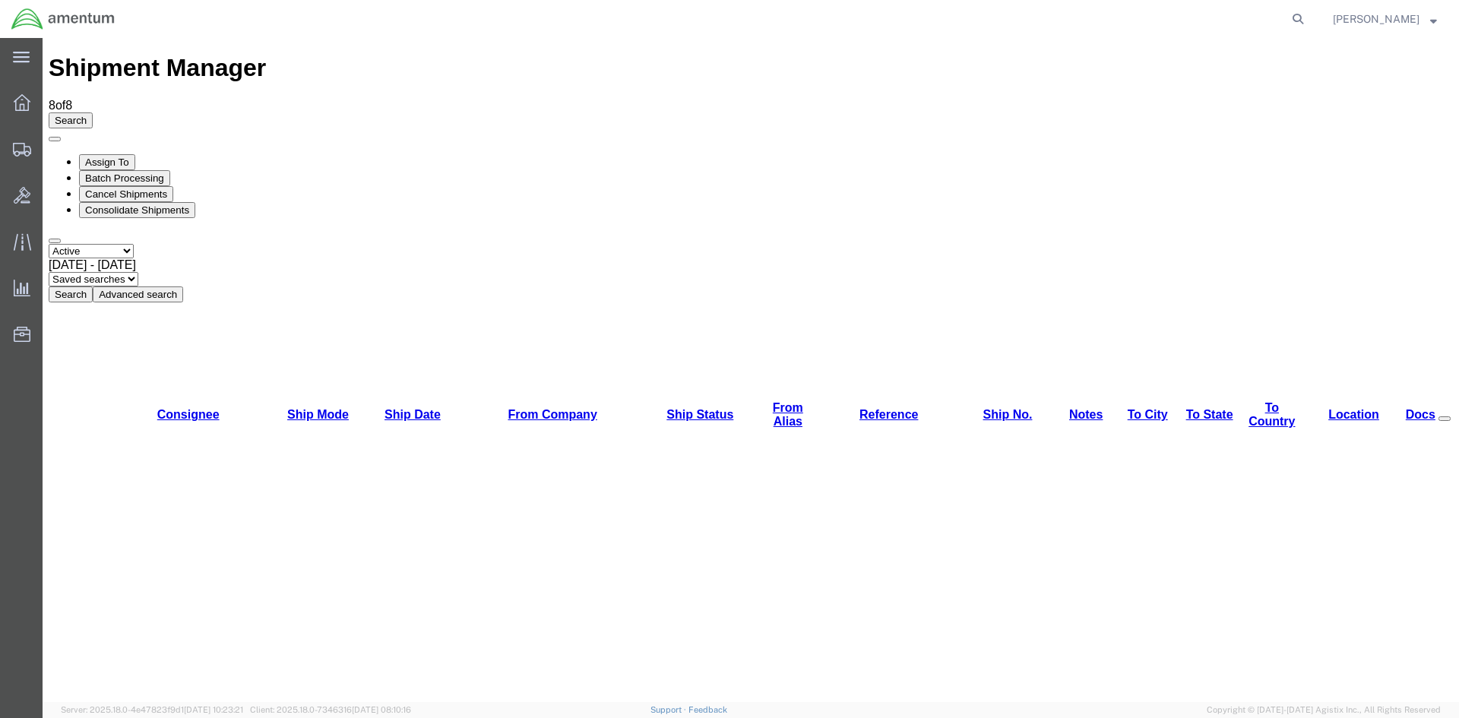
click at [93, 286] on button "Search" at bounding box center [71, 294] width 44 height 16
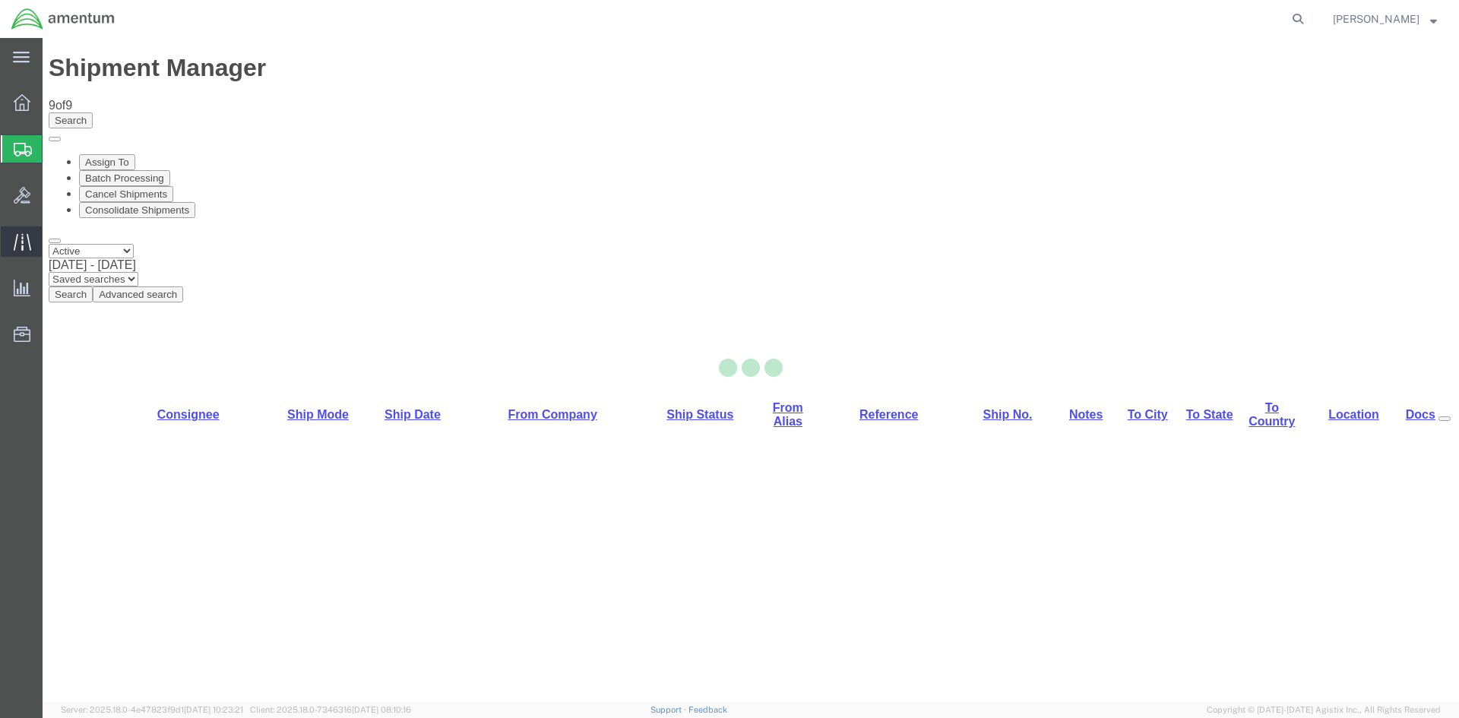
select select "42668"
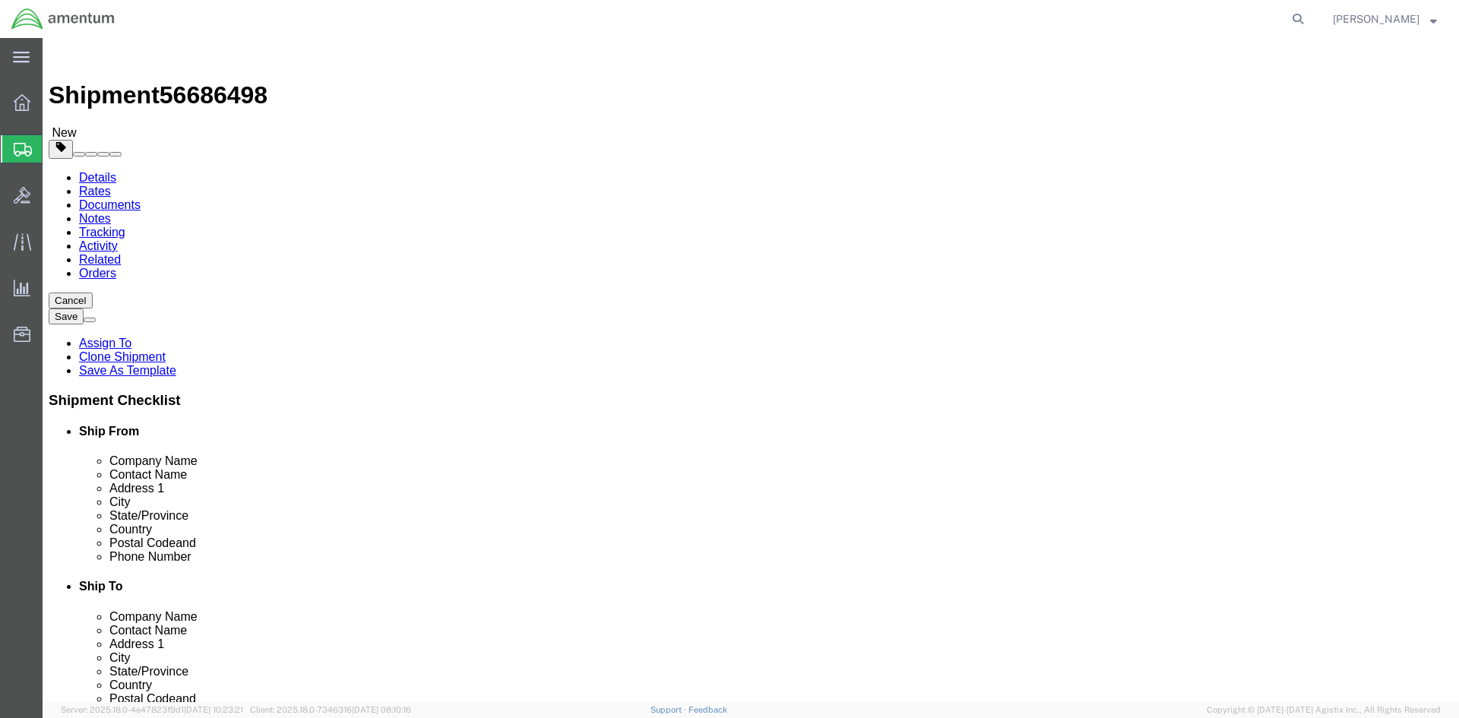
click button "Rate Shipment"
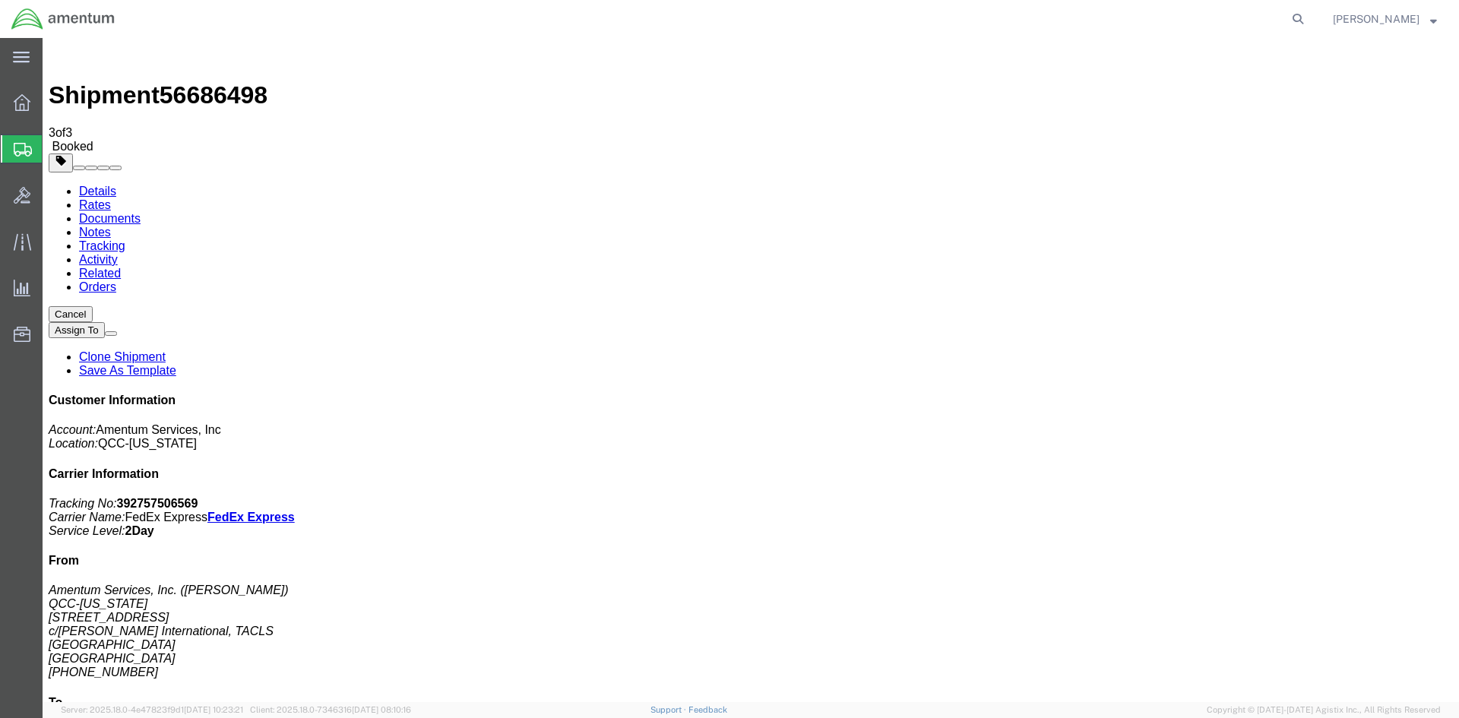
drag, startPoint x: 541, startPoint y: 269, endPoint x: 613, endPoint y: 273, distance: 72.3
copy td "392757506569"
drag, startPoint x: 60, startPoint y: 312, endPoint x: 637, endPoint y: 271, distance: 578.1
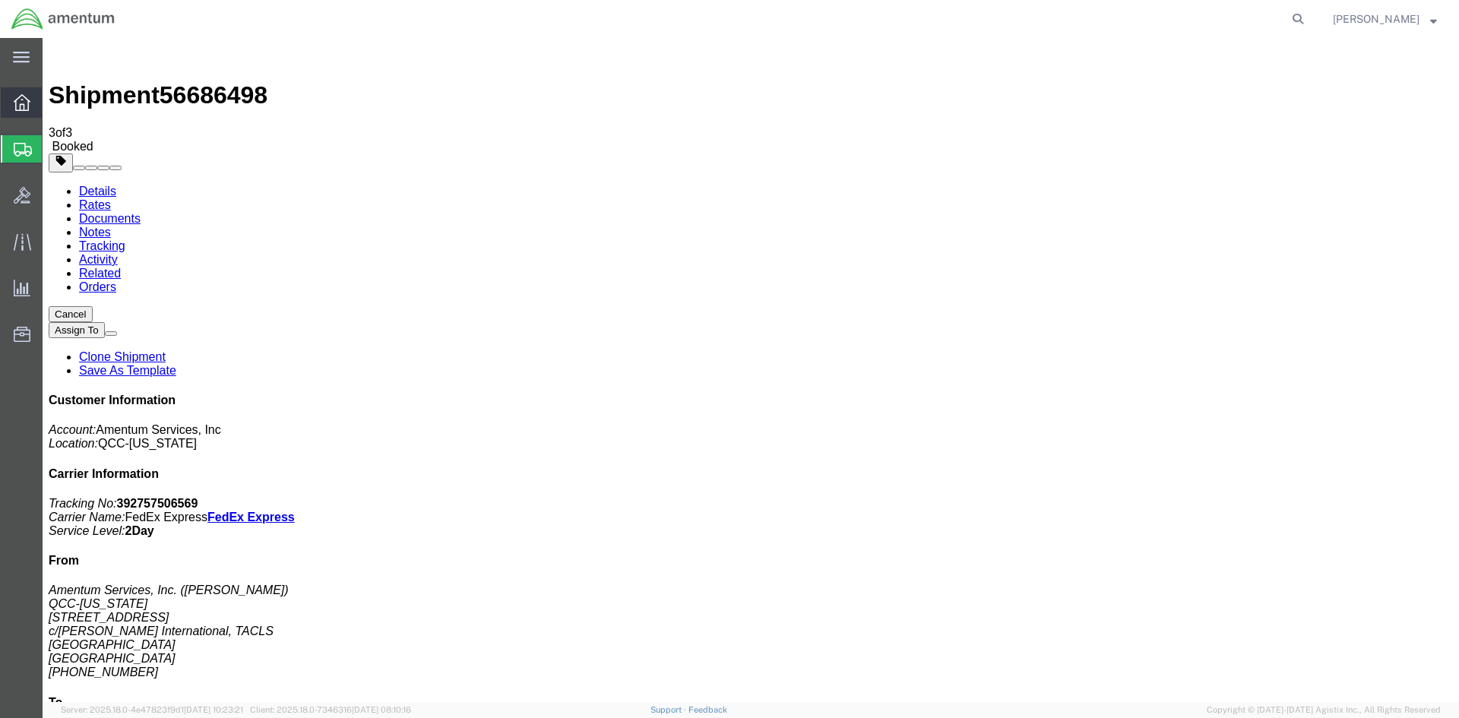
click at [52, 97] on span "Overview" at bounding box center [47, 102] width 11 height 30
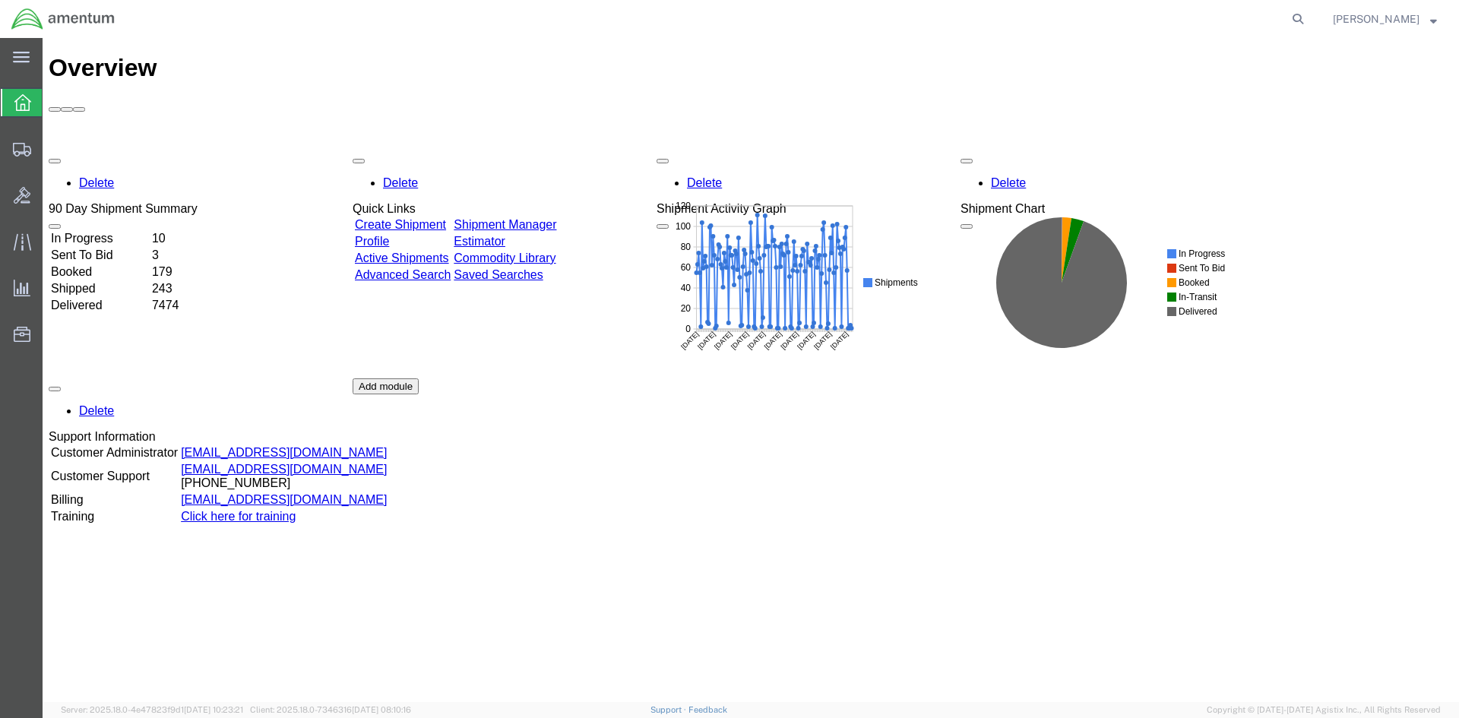
click at [549, 218] on link "Shipment Manager" at bounding box center [505, 224] width 103 height 13
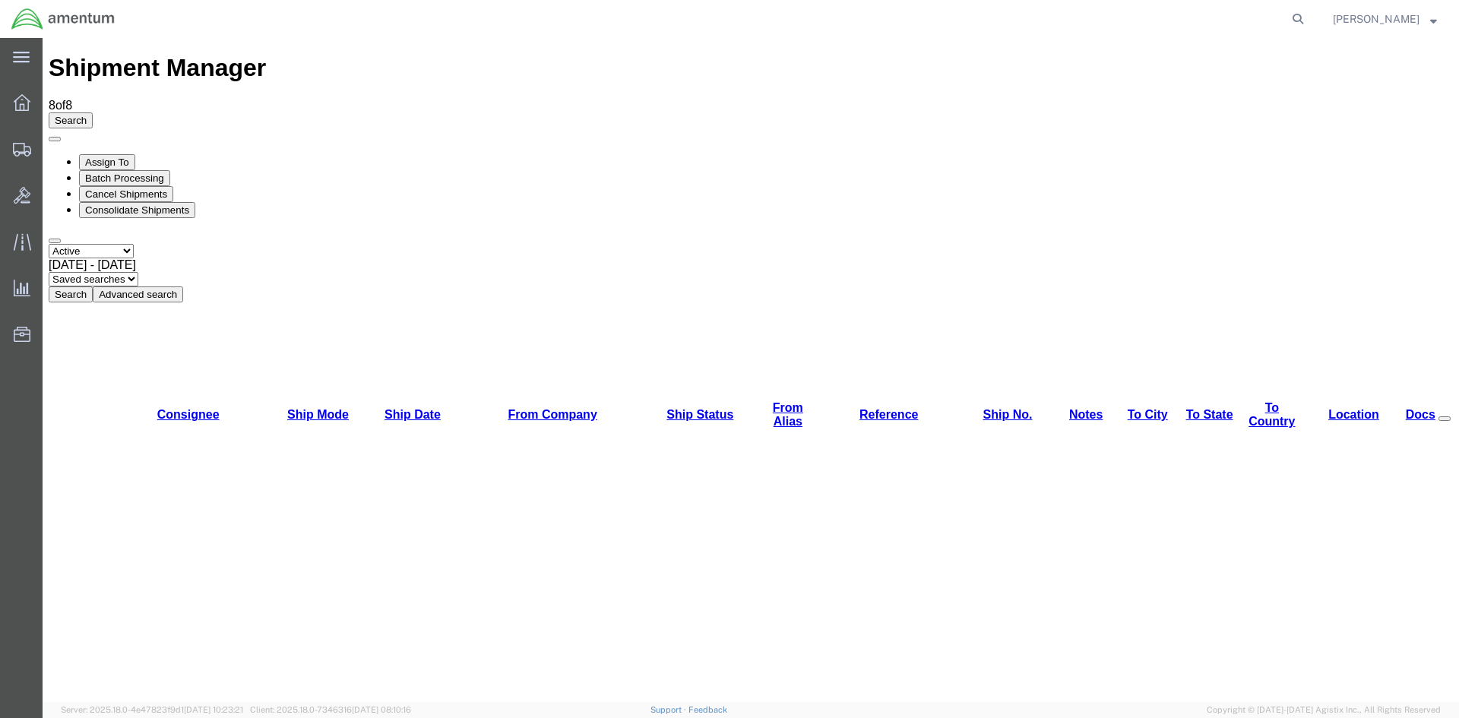
click at [93, 286] on button "Search" at bounding box center [71, 294] width 44 height 16
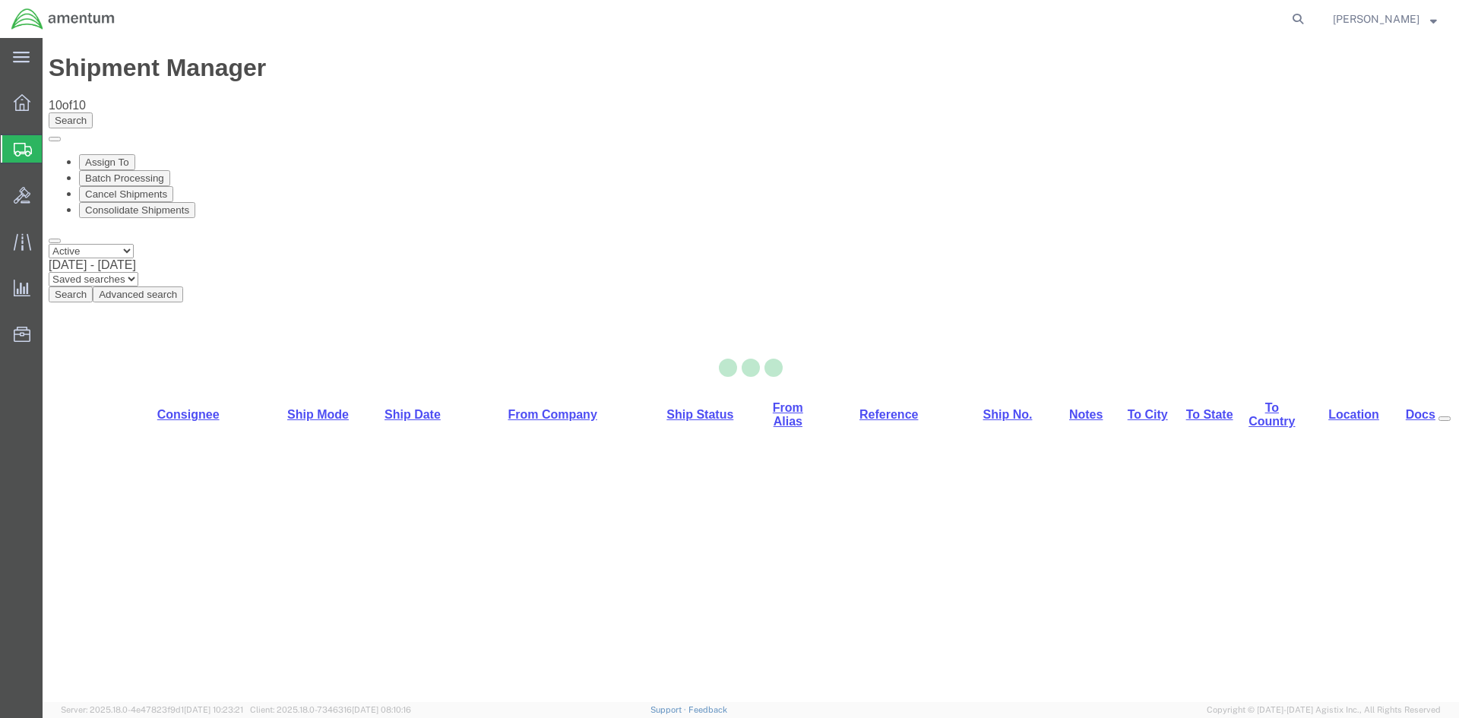
select select "42668"
select select "42747"
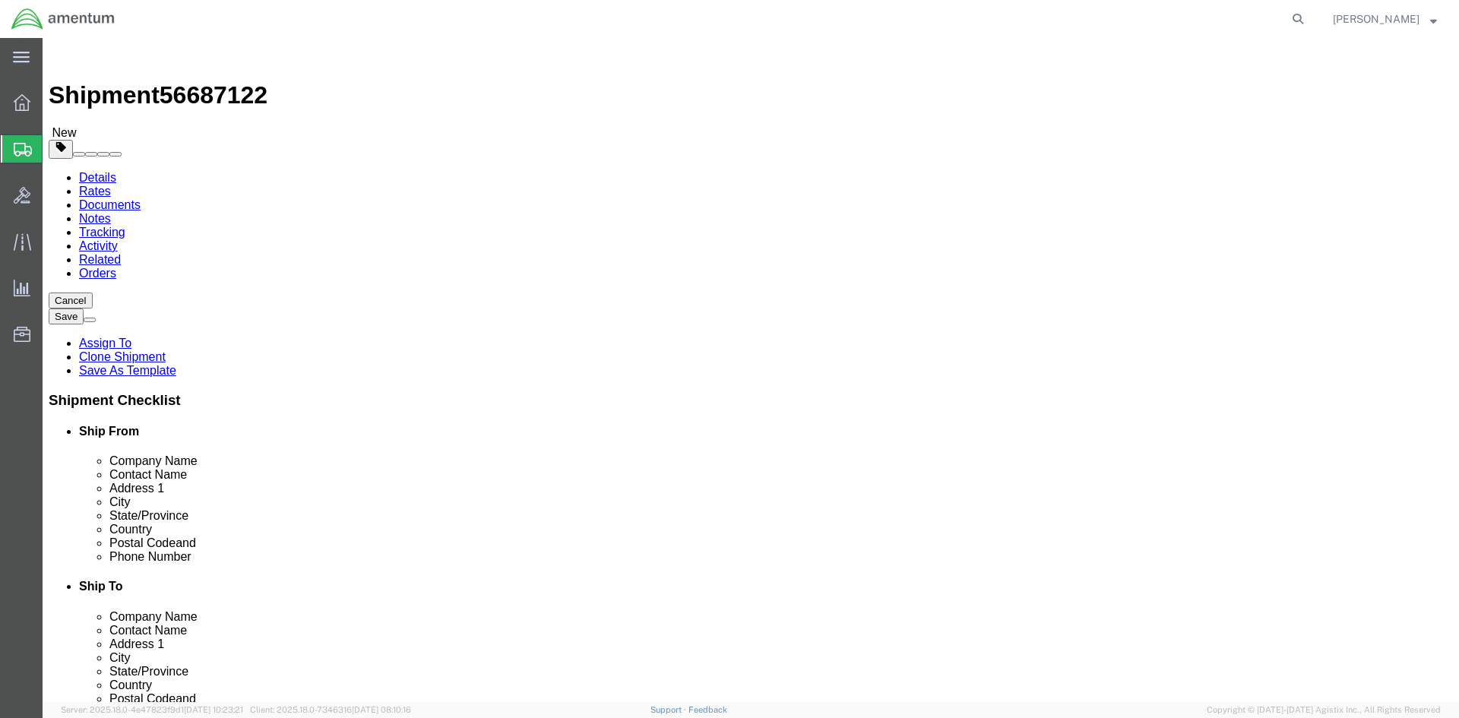
scroll to position [5890, 0]
drag, startPoint x: 857, startPoint y: 316, endPoint x: 748, endPoint y: 309, distance: 109.6
click div "[PERSON_NAME]"
type input "[PERSON_NAME]"
drag, startPoint x: 918, startPoint y: 343, endPoint x: 759, endPoint y: 337, distance: 158.9
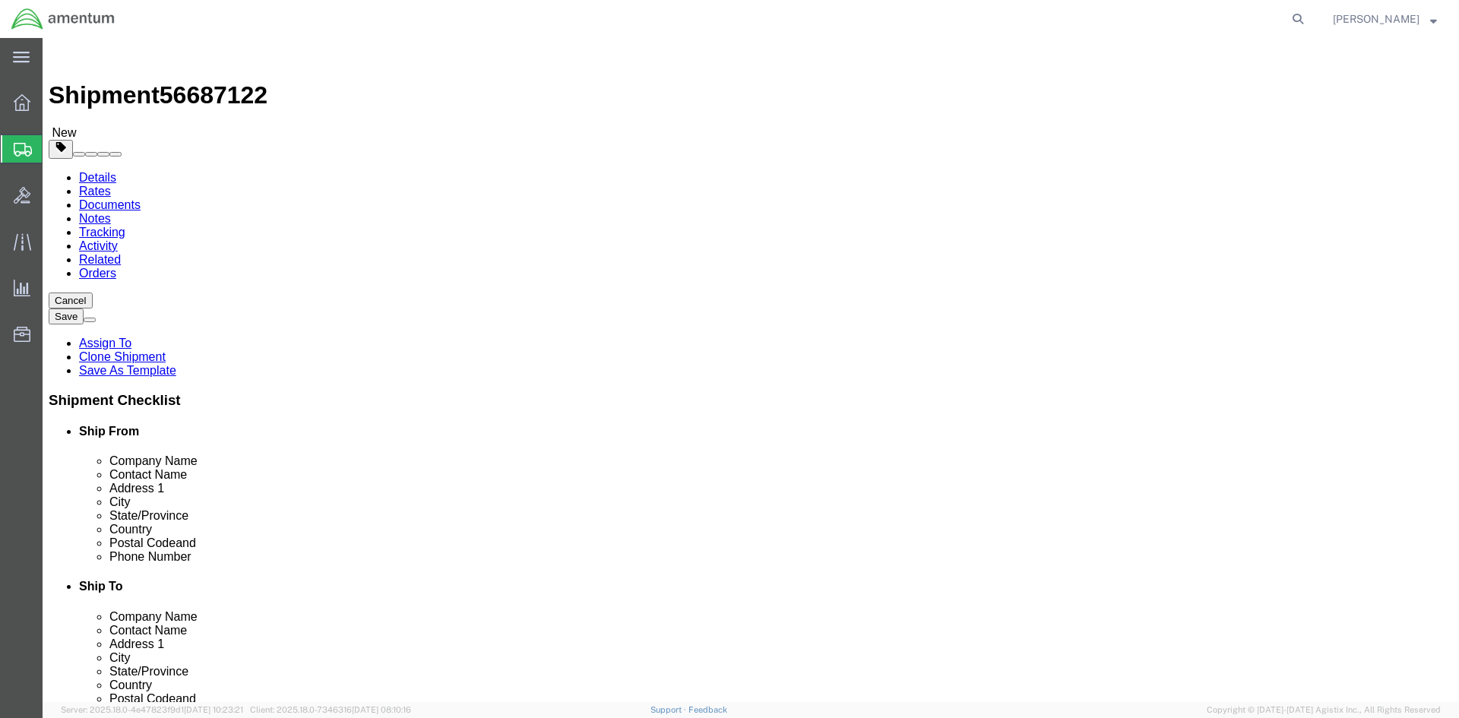
click input "[STREET_ADDRESS]"
type input "402 [PERSON_NAME] DR"
select select
drag, startPoint x: 848, startPoint y: 375, endPoint x: 760, endPoint y: 365, distance: 88.6
click input "BUILDING 922"
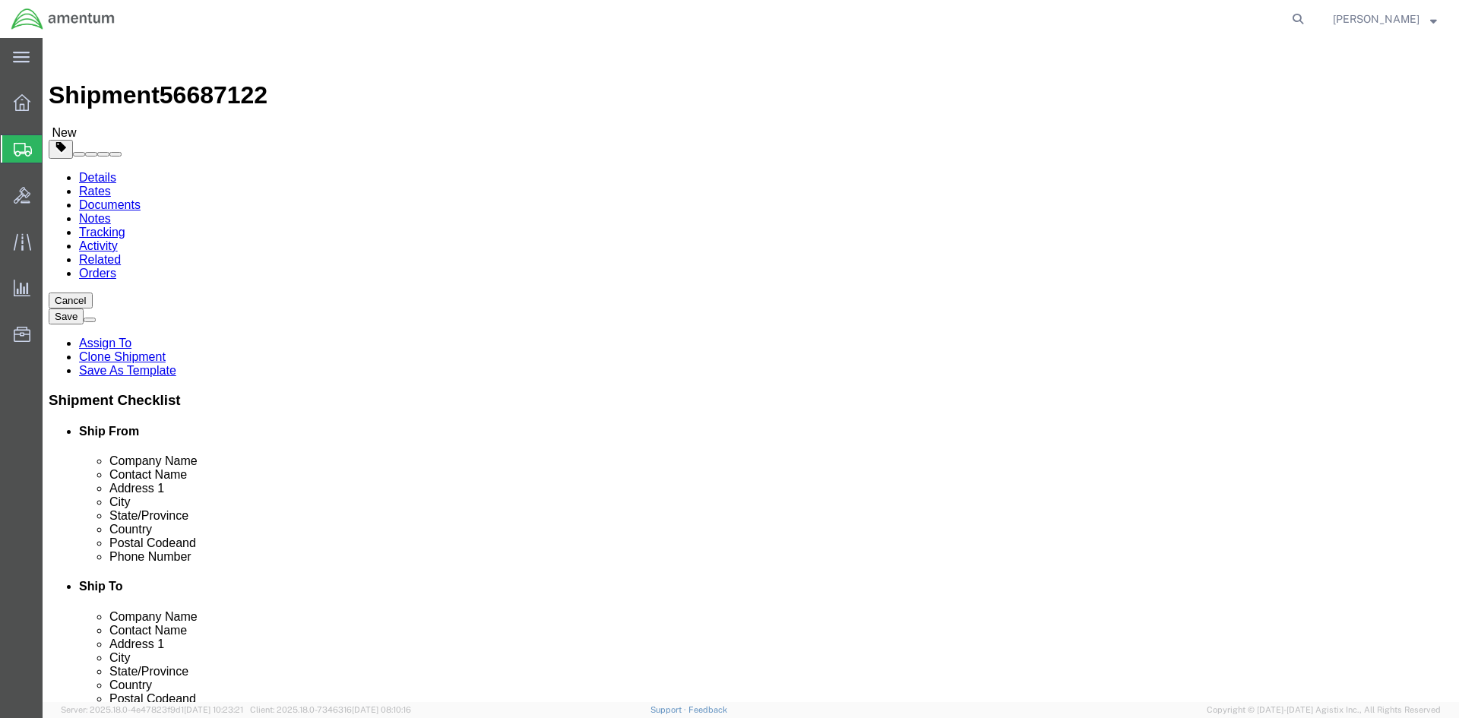
drag, startPoint x: 934, startPoint y: 259, endPoint x: 760, endPoint y: 264, distance: 174.8
click input "TACLS_LCK-Columbus ARNG, [GEOGRAPHIC_DATA]"
drag, startPoint x: 838, startPoint y: 402, endPoint x: 759, endPoint y: 408, distance: 79.2
click input "COLUMBUS"
type input "ARDMORE"
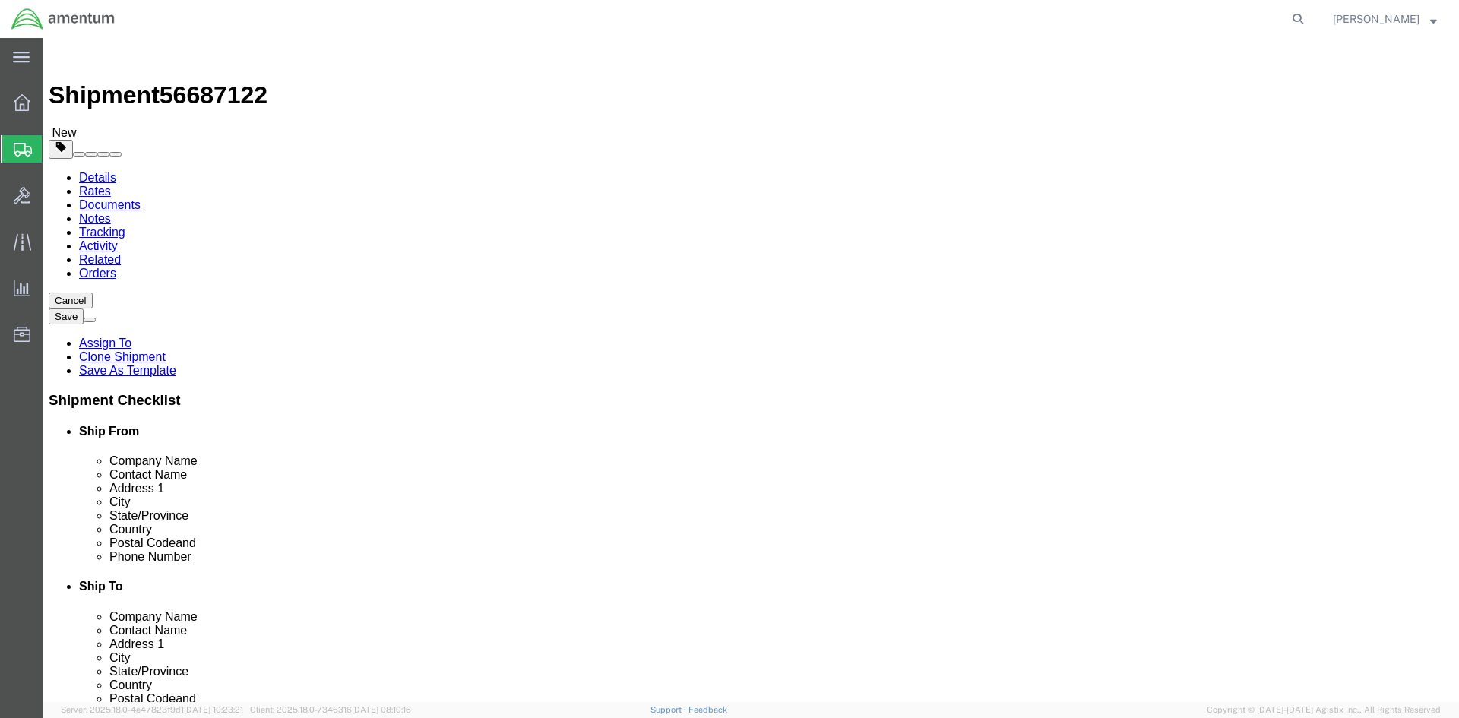
click p "- KING AEROSPACE - (KING AEROSPACE) [STREET_ADDRESS][PERSON_NAME]"
type input "KING AEROSPACE"
type input "[STREET_ADDRESS][PERSON_NAME]"
type input "ARDMORE"
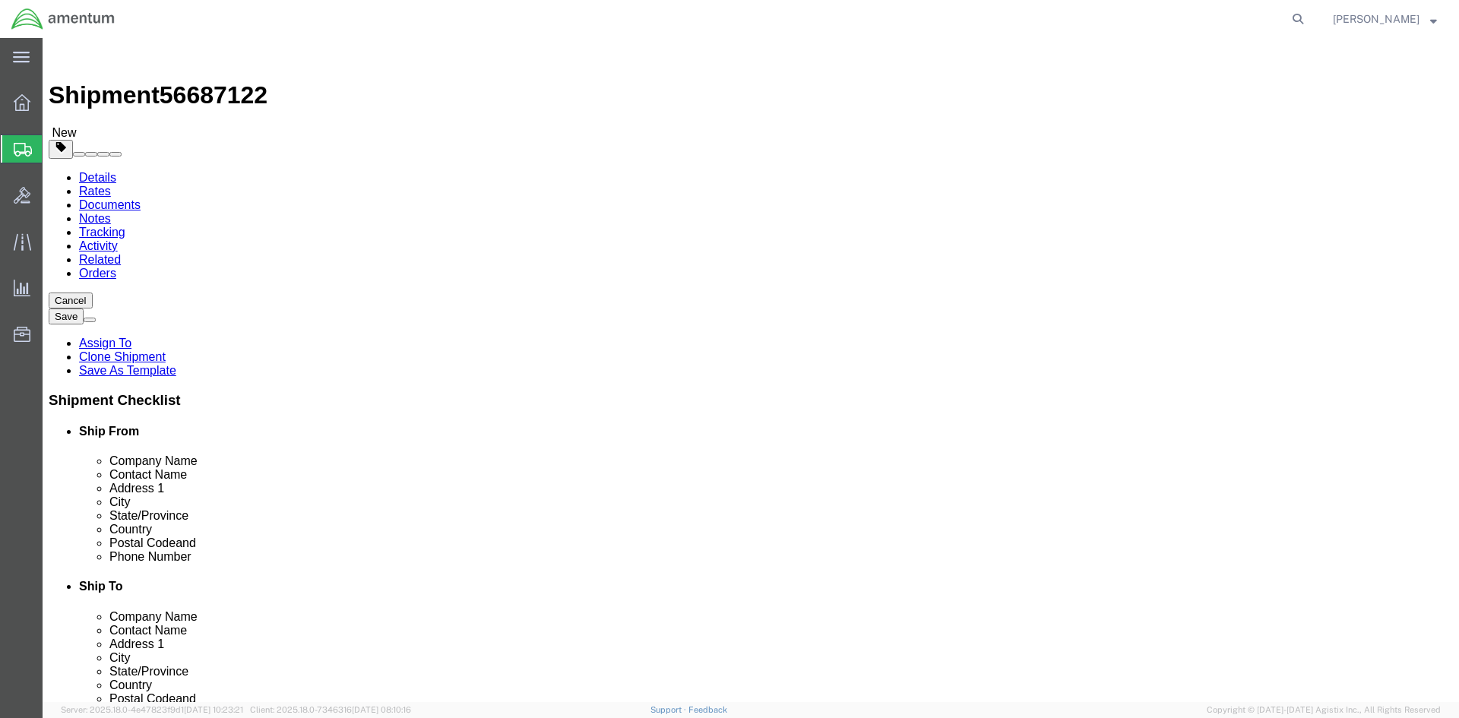
select select "OK"
type input "73401"
type input "2817329650"
type input "ARDMORE"
drag, startPoint x: 802, startPoint y: 514, endPoint x: 824, endPoint y: 508, distance: 21.9
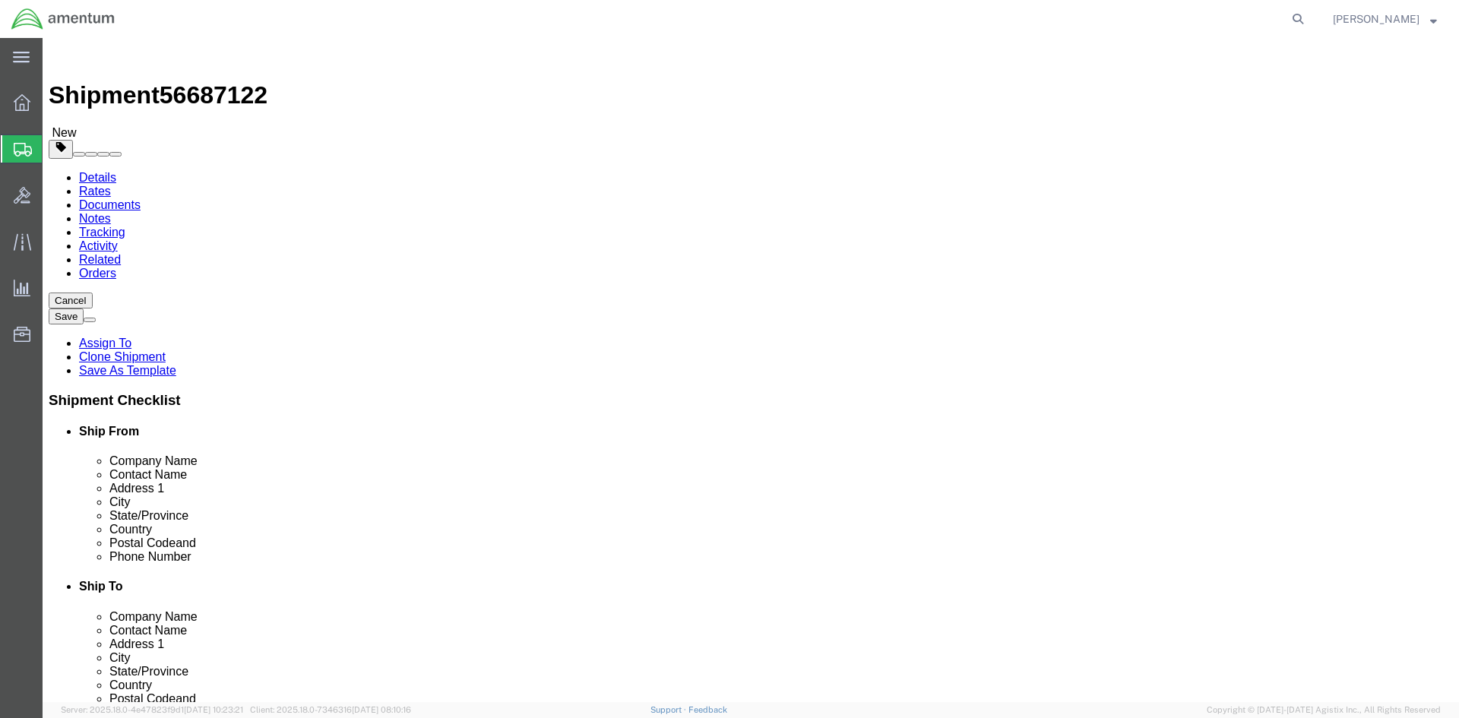
click input "2817329650"
click input "281-7329650"
type input "[PHONE_NUMBER]"
drag, startPoint x: 864, startPoint y: 314, endPoint x: 761, endPoint y: 308, distance: 103.5
click input "KING AEROSPACE"
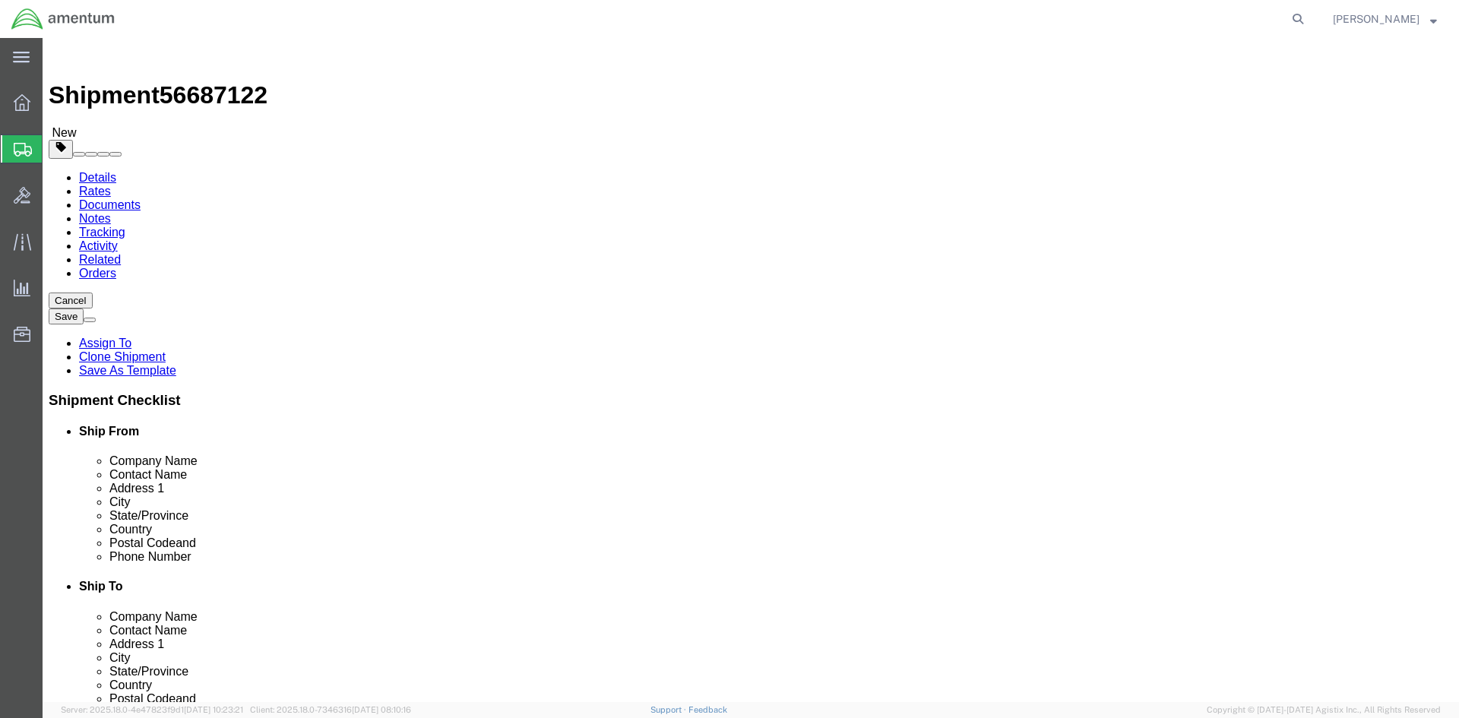
type input "[PERSON_NAME]"
click label
click input "checkbox"
checkbox input "true"
click button "Rate Shipment"
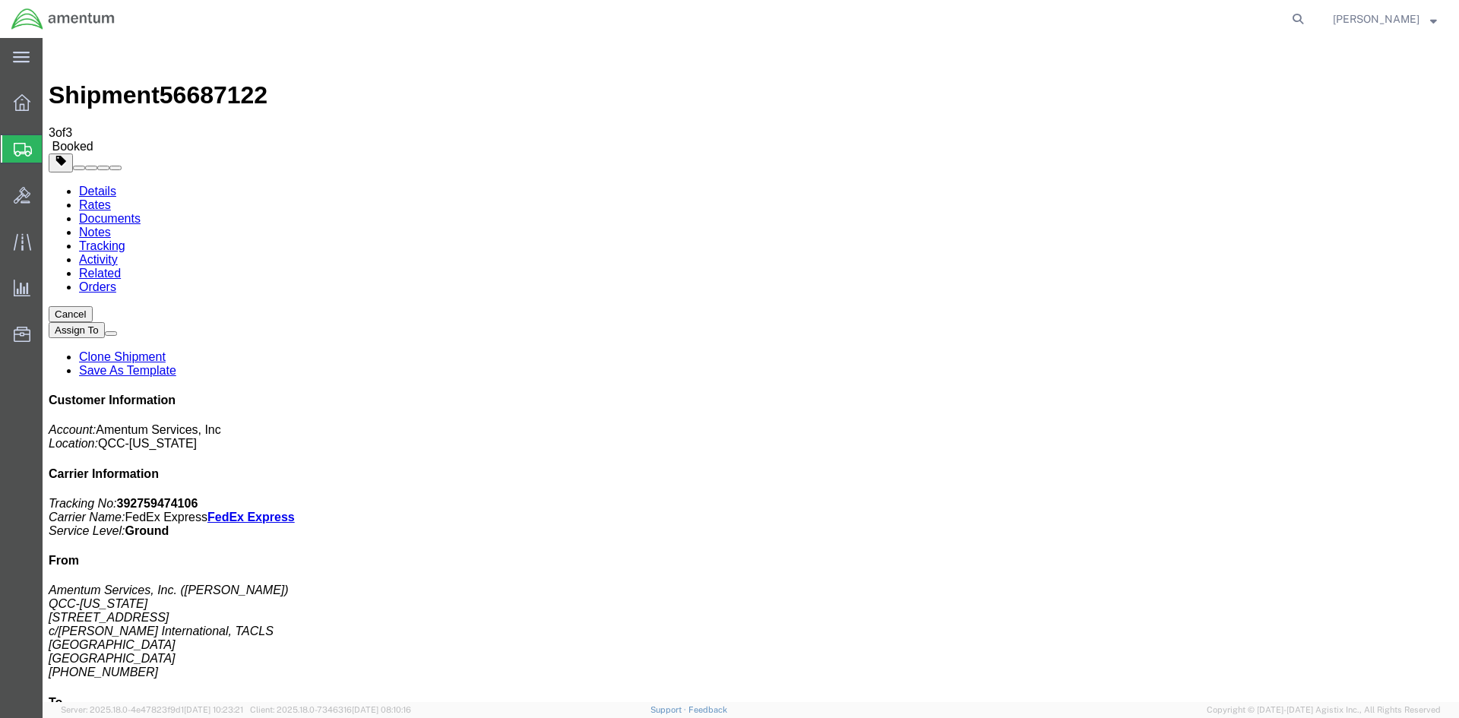
drag, startPoint x: 541, startPoint y: 272, endPoint x: 609, endPoint y: 270, distance: 67.6
copy td "392759474106"
